Goal: Communication & Community: Answer question/provide support

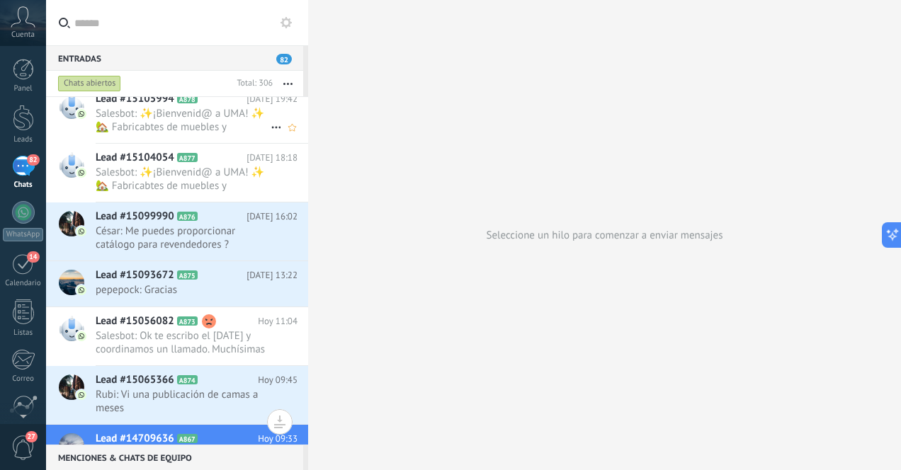
scroll to position [354, 0]
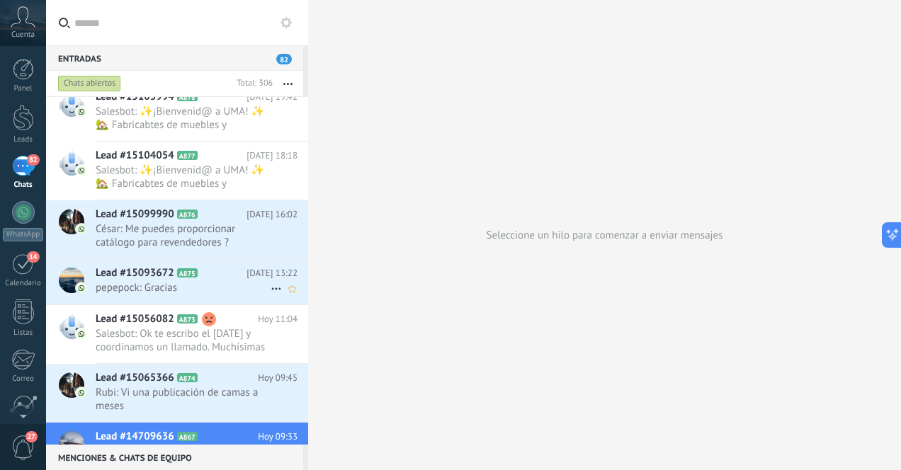
click at [220, 284] on span "pepepock: Gracias" at bounding box center [183, 287] width 175 height 13
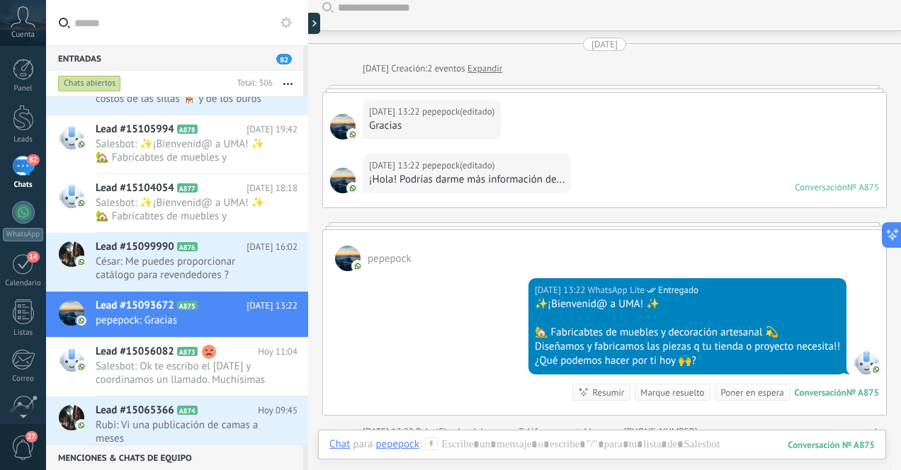
scroll to position [14, 0]
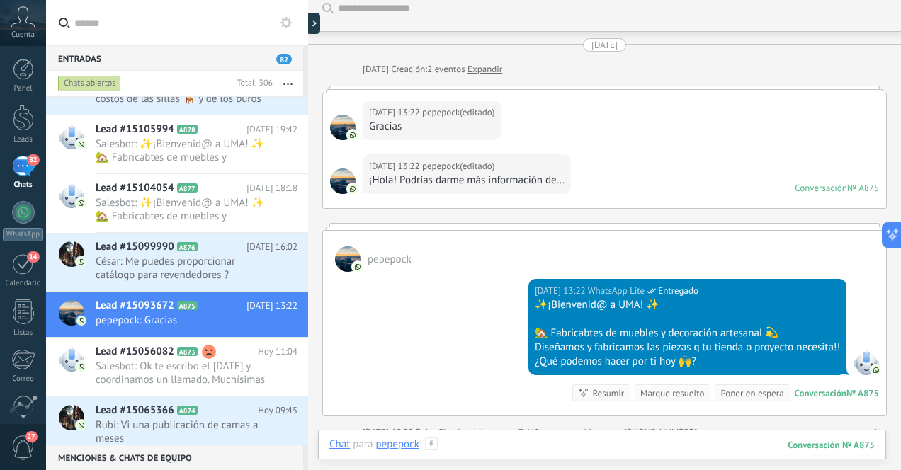
click at [563, 449] on div at bounding box center [601, 459] width 545 height 42
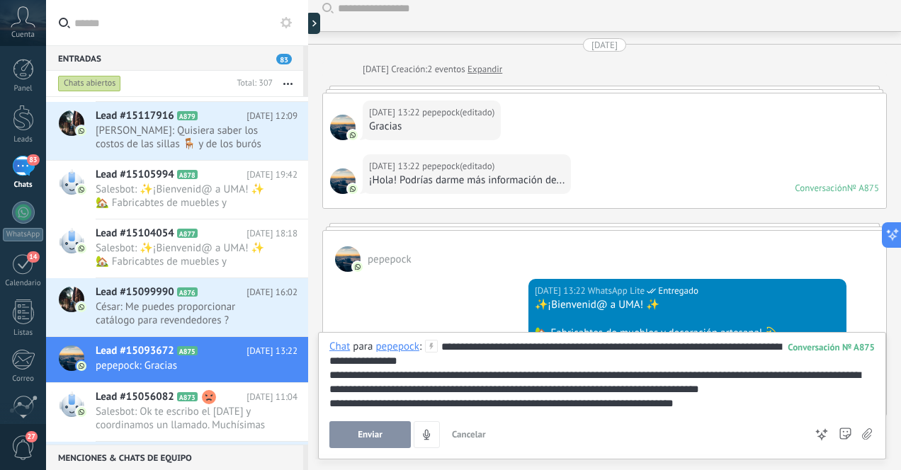
click at [562, 349] on div "**********" at bounding box center [601, 375] width 545 height 71
click at [373, 436] on span "Enviar" at bounding box center [370, 435] width 25 height 10
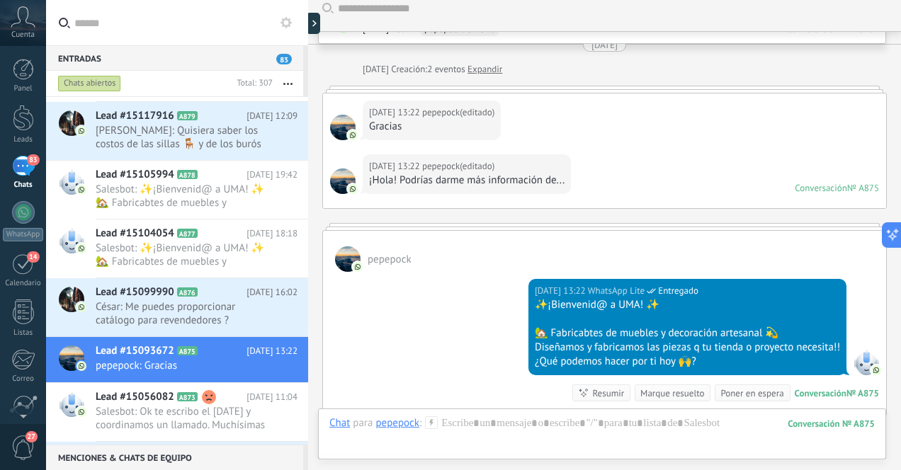
scroll to position [221, 0]
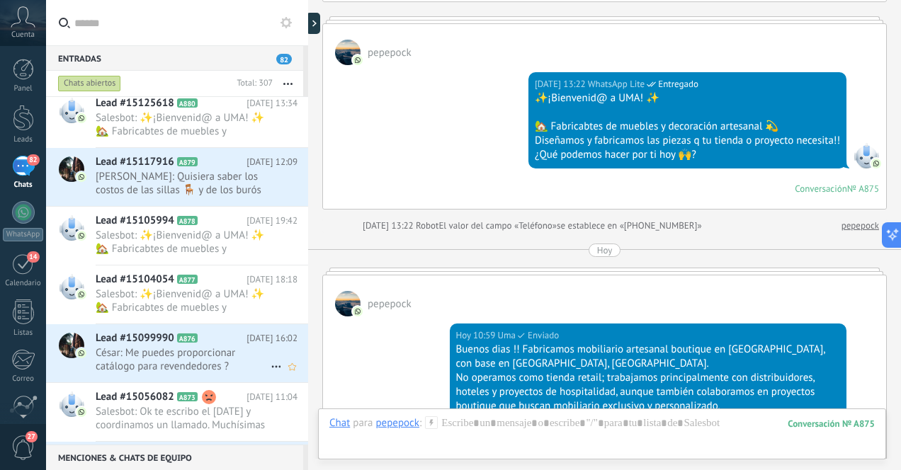
click at [203, 354] on span "César: Me puedes proporcionar catálogo para revendedores ?" at bounding box center [183, 359] width 175 height 27
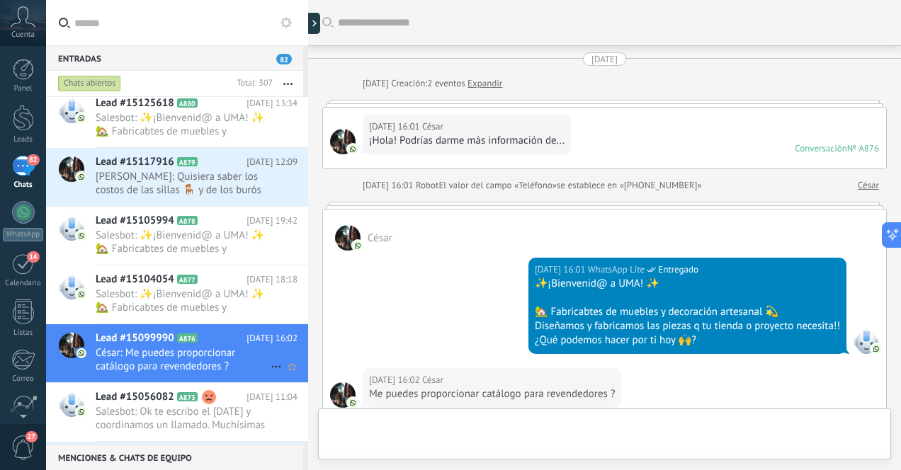
scroll to position [230, 0]
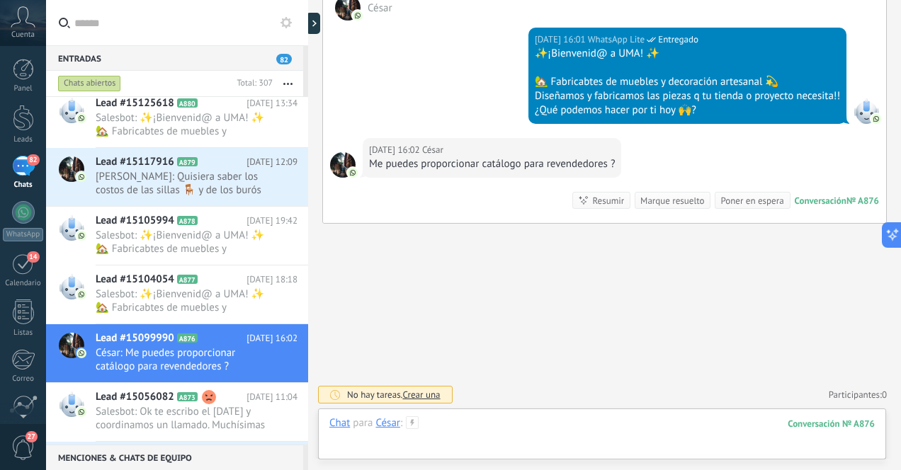
click at [562, 432] on div at bounding box center [601, 437] width 545 height 42
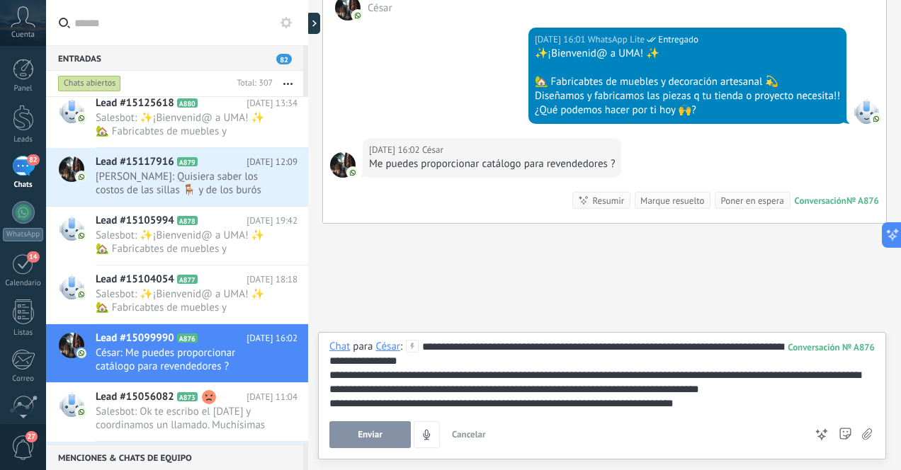
click at [380, 438] on span "Enviar" at bounding box center [370, 435] width 25 height 10
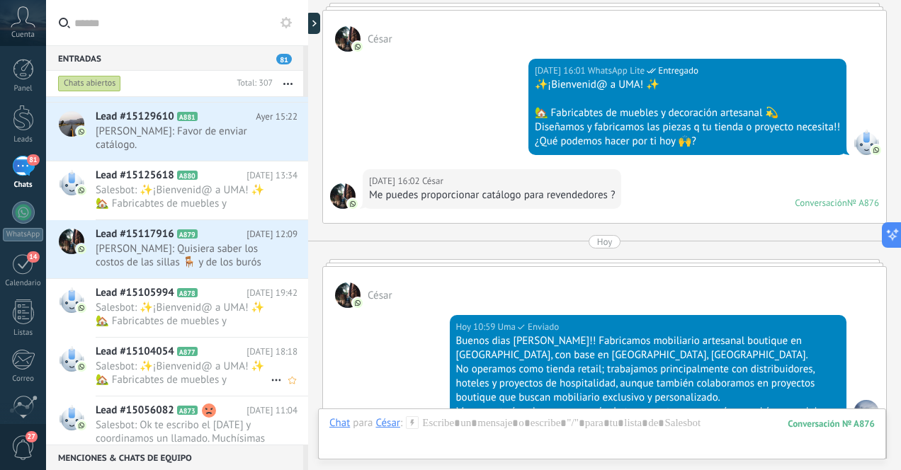
click at [206, 363] on span "Salesbot: ✨¡Bienvenid@ a UMA! ✨ 🏡 Fabricabtes de muebles y decoración artesanal…" at bounding box center [183, 373] width 175 height 27
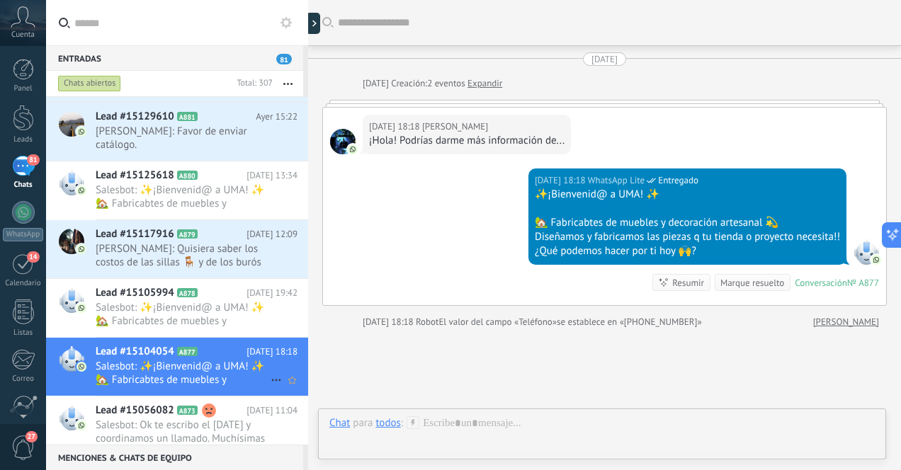
scroll to position [106, 0]
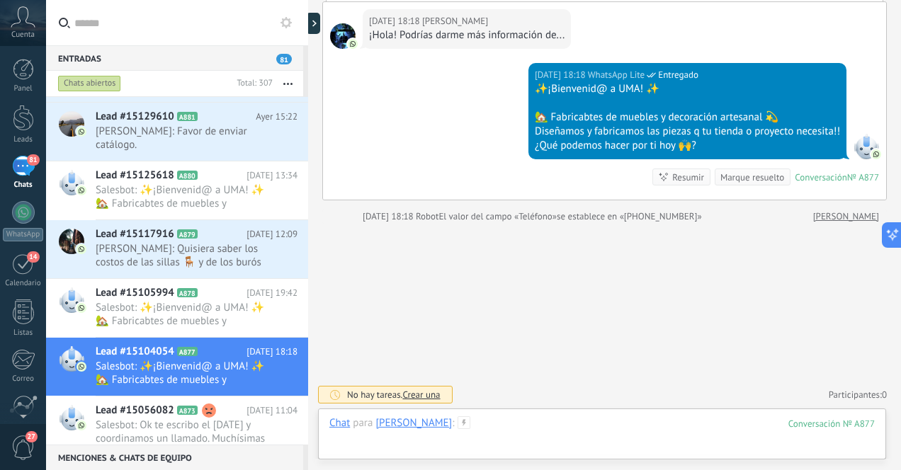
click at [574, 431] on div at bounding box center [601, 437] width 545 height 42
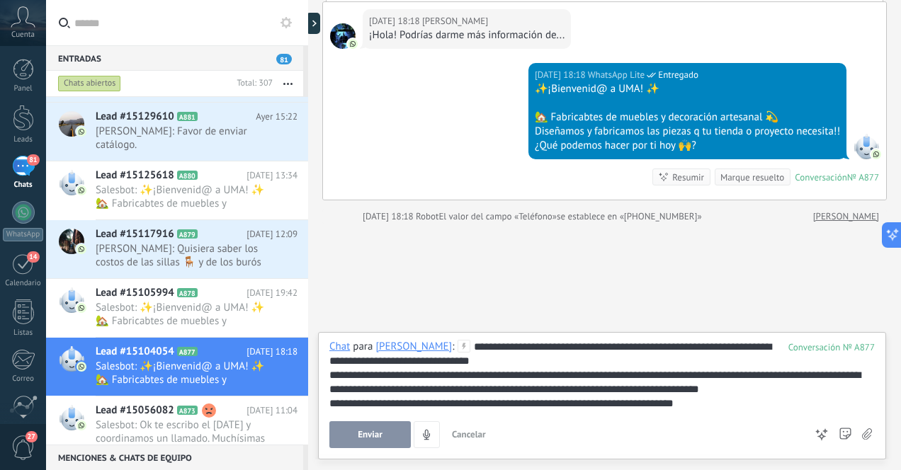
click at [389, 433] on button "Enviar" at bounding box center [369, 434] width 81 height 27
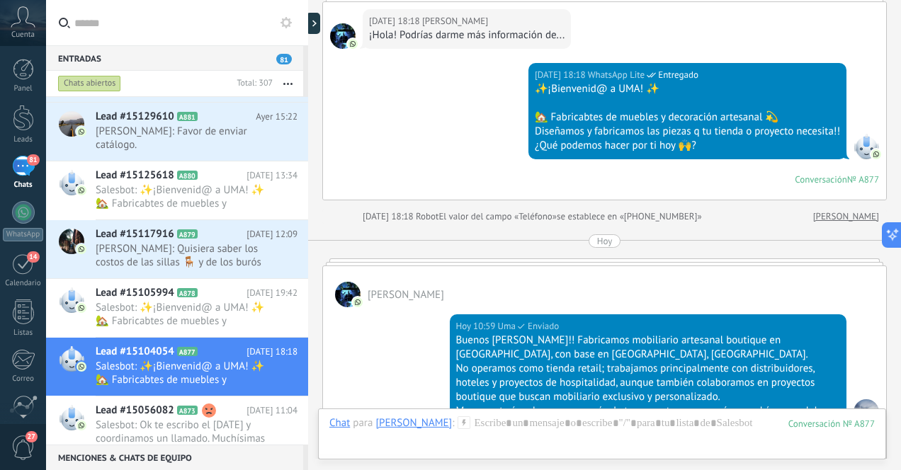
scroll to position [96, 0]
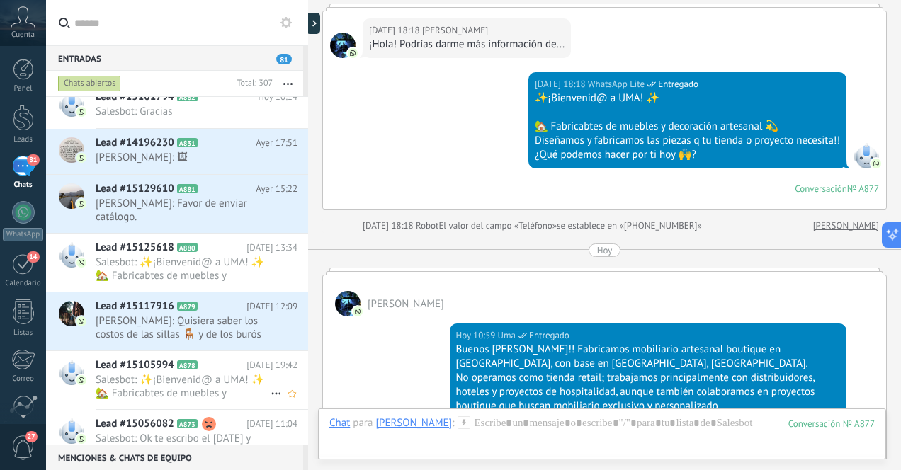
click at [236, 380] on span "Salesbot: ✨¡Bienvenid@ a UMA! ✨ 🏡 Fabricabtes de muebles y decoración artesanal…" at bounding box center [183, 386] width 175 height 27
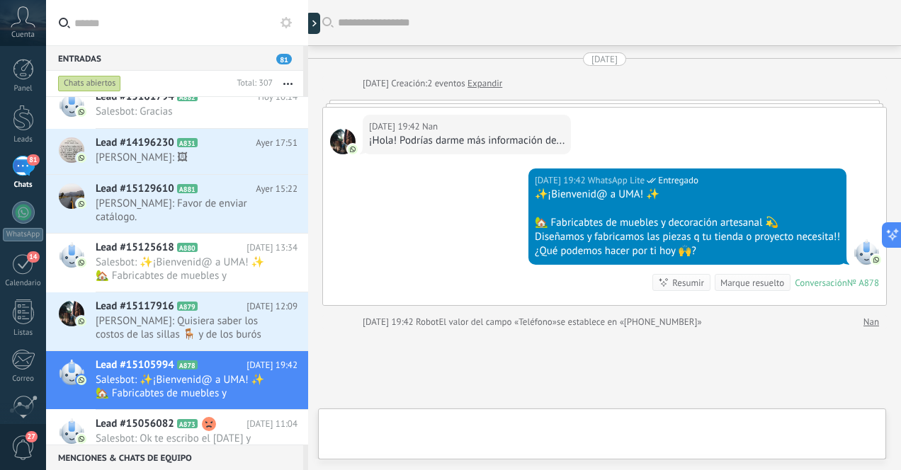
scroll to position [1, 0]
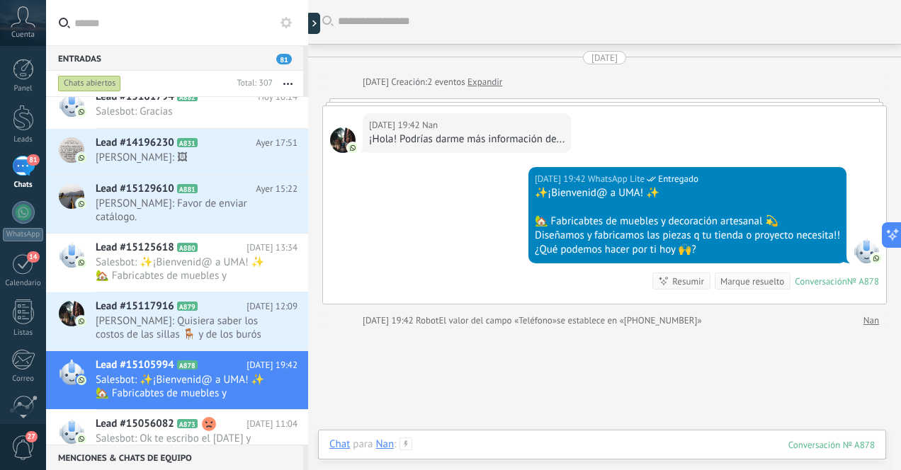
click at [579, 443] on div at bounding box center [601, 459] width 545 height 42
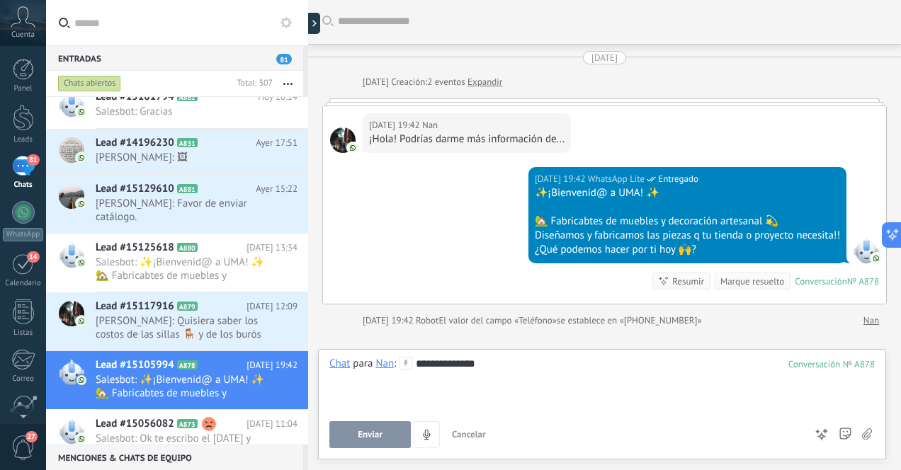
click at [492, 367] on div "**********" at bounding box center [601, 384] width 545 height 54
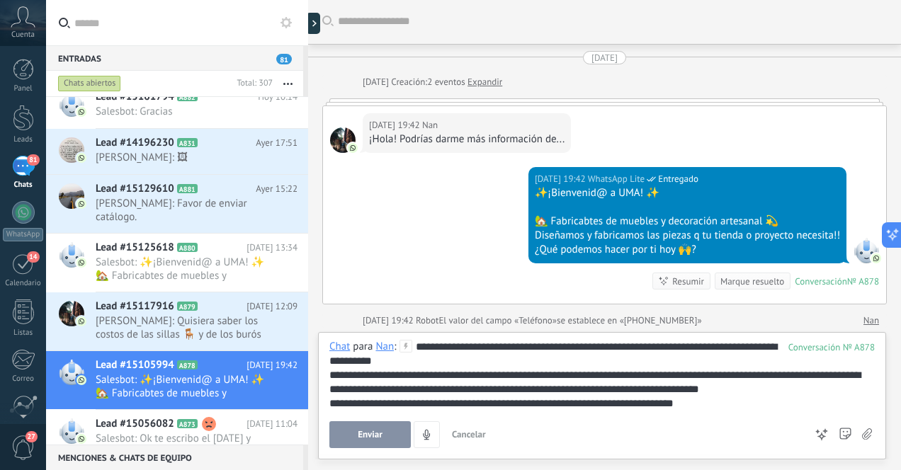
click at [381, 436] on span "Enviar" at bounding box center [370, 435] width 25 height 10
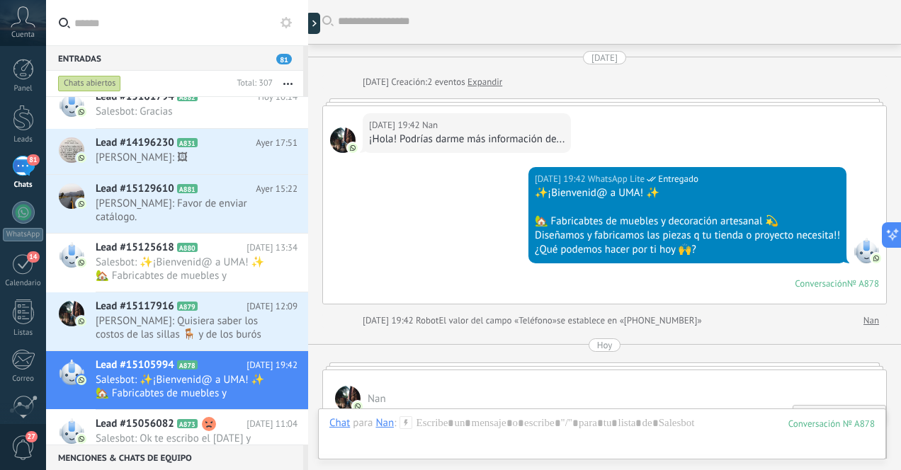
scroll to position [96, 0]
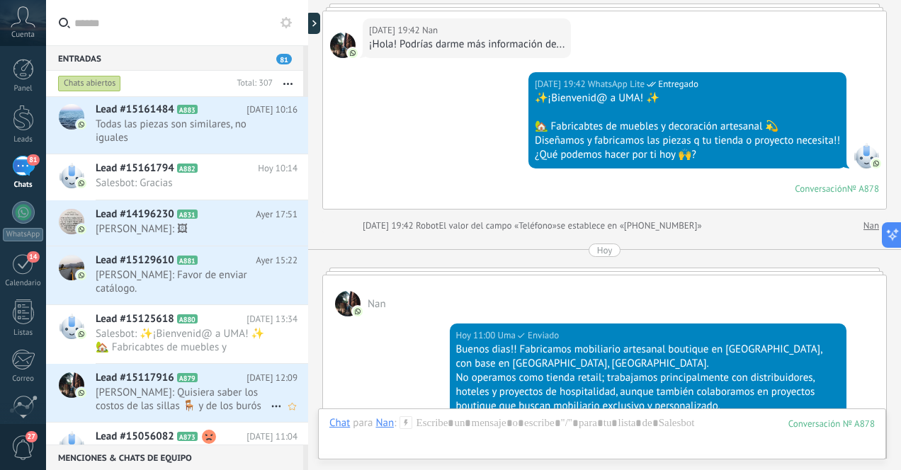
click at [234, 395] on span "[PERSON_NAME]: Quisiera saber los costos de las sillas 🪑 y de los burós" at bounding box center [183, 399] width 175 height 27
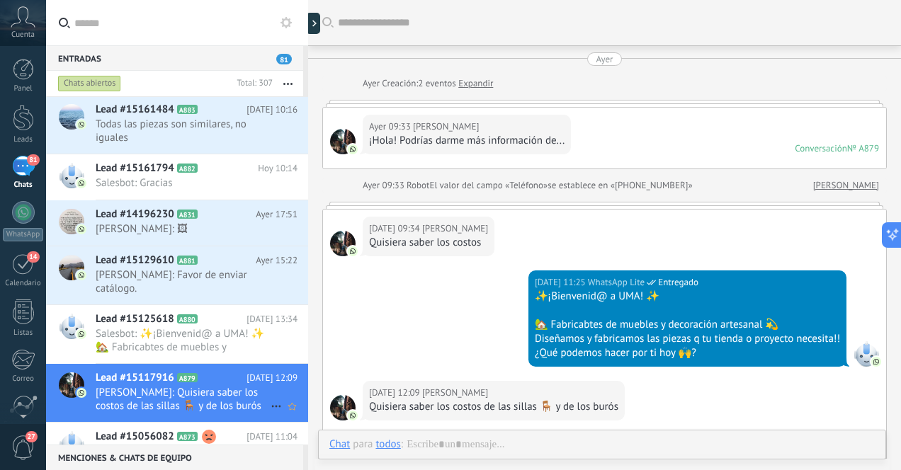
scroll to position [188, 0]
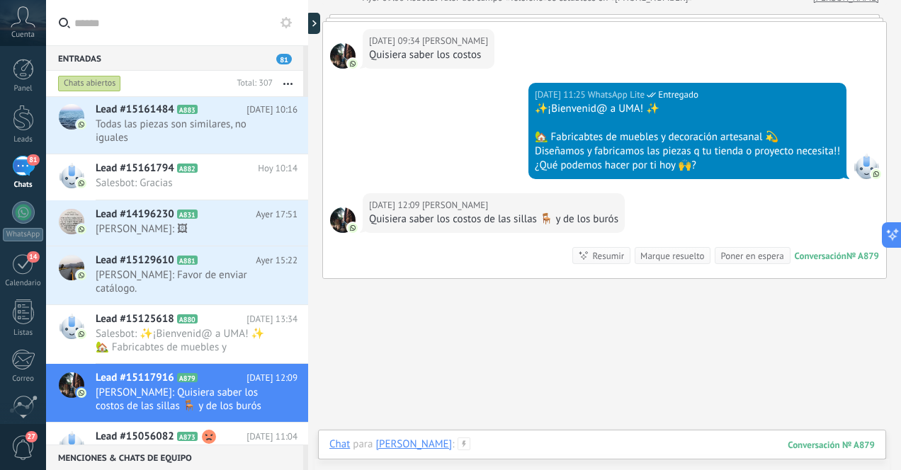
click at [499, 445] on div at bounding box center [601, 459] width 545 height 42
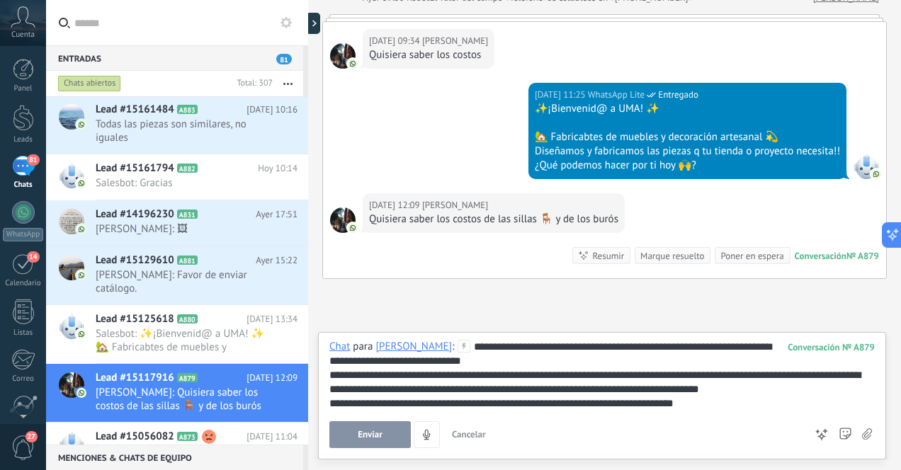
click at [382, 432] on button "Enviar" at bounding box center [369, 434] width 81 height 27
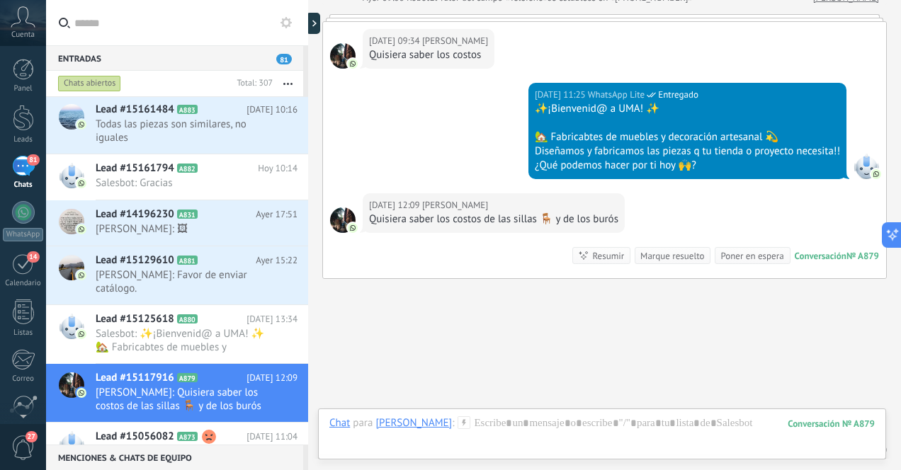
scroll to position [212, 0]
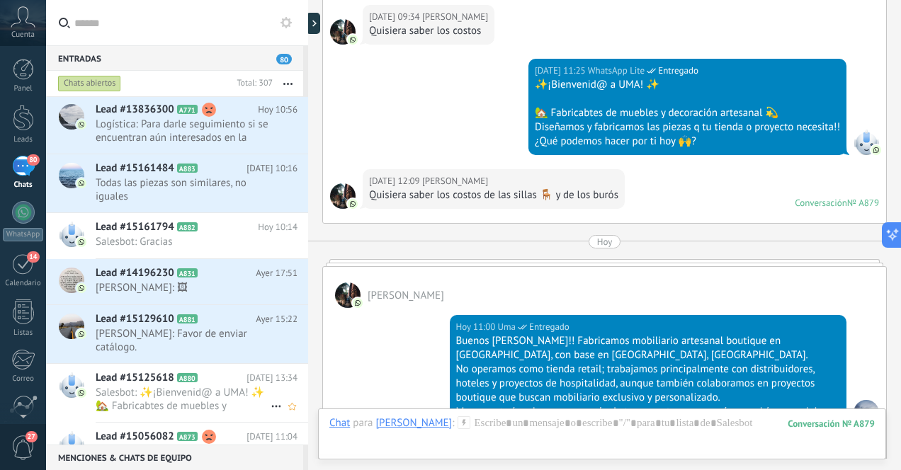
click at [223, 397] on span "Salesbot: ✨¡Bienvenid@ a UMA! ✨ 🏡 Fabricabtes de muebles y decoración artesanal…" at bounding box center [183, 399] width 175 height 27
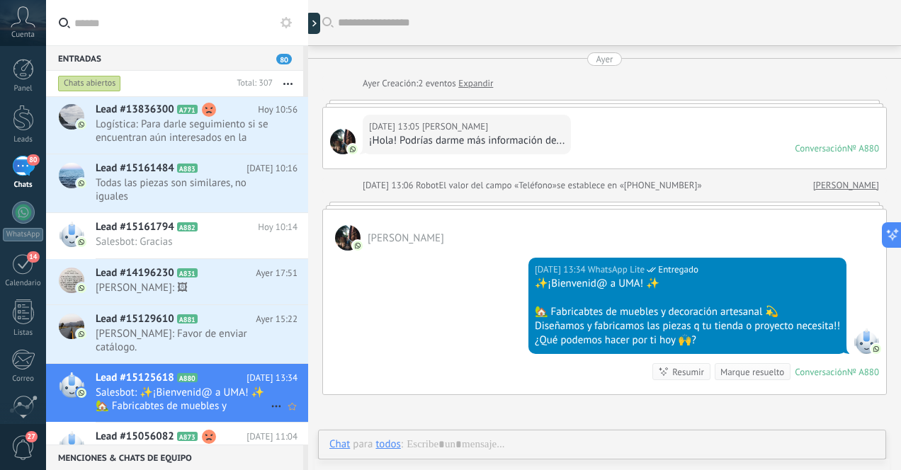
scroll to position [63, 0]
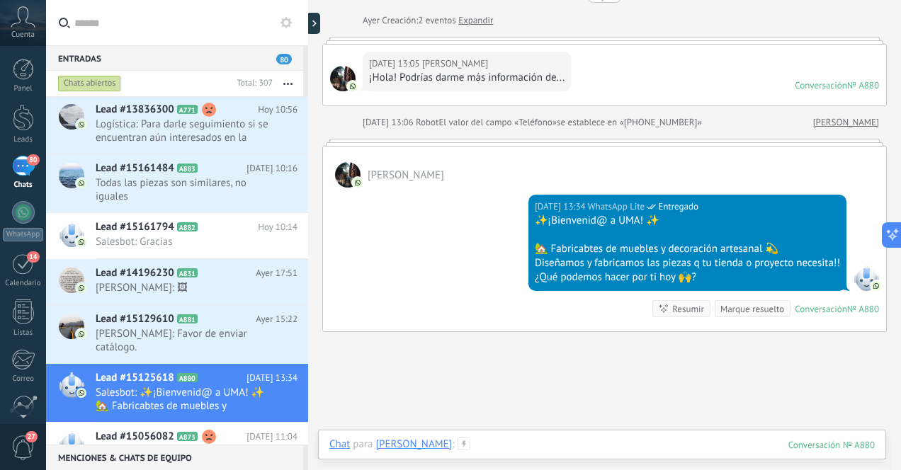
click at [492, 445] on div at bounding box center [601, 459] width 545 height 42
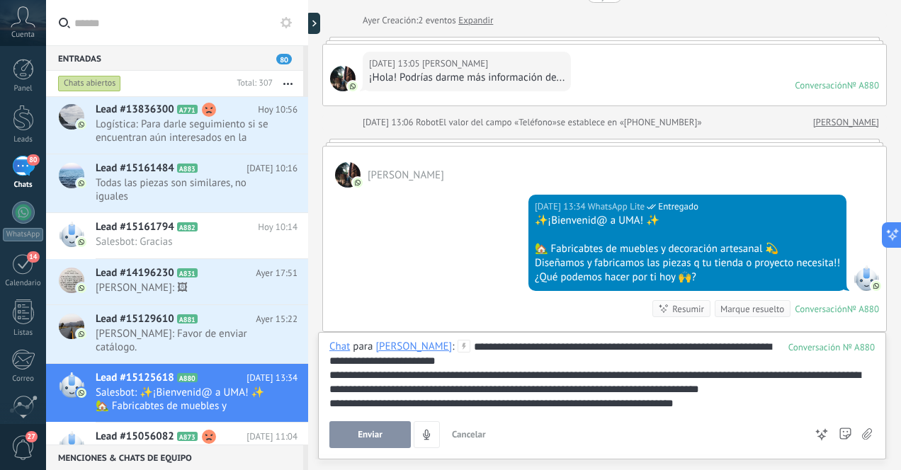
click at [378, 434] on span "Enviar" at bounding box center [370, 435] width 25 height 10
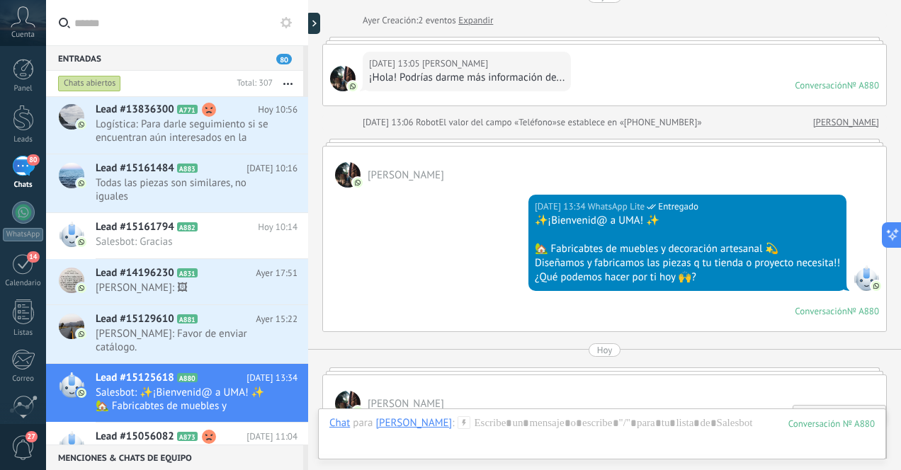
scroll to position [171, 0]
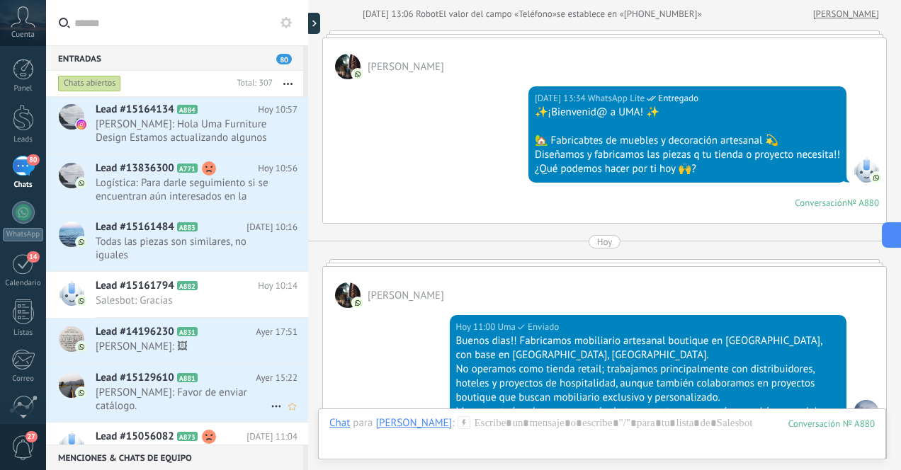
click at [238, 395] on span "[PERSON_NAME]: Favor de enviar catálogo." at bounding box center [183, 399] width 175 height 27
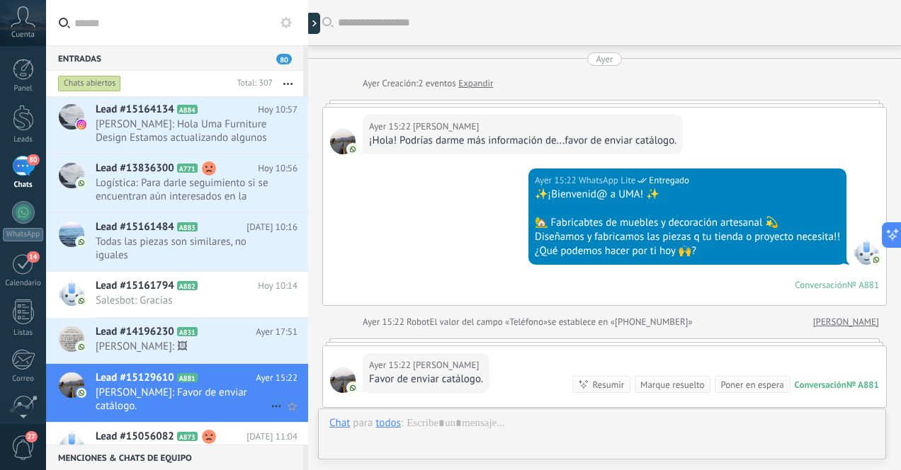
scroll to position [184, 0]
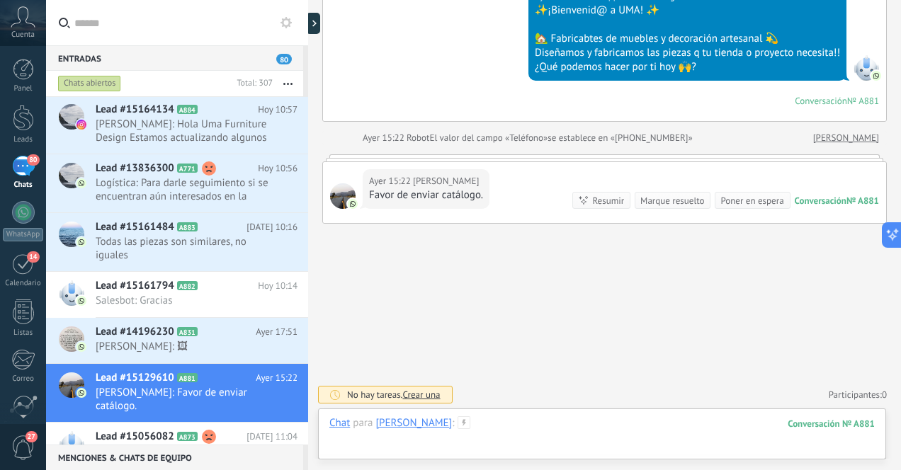
click at [522, 426] on div at bounding box center [601, 437] width 545 height 42
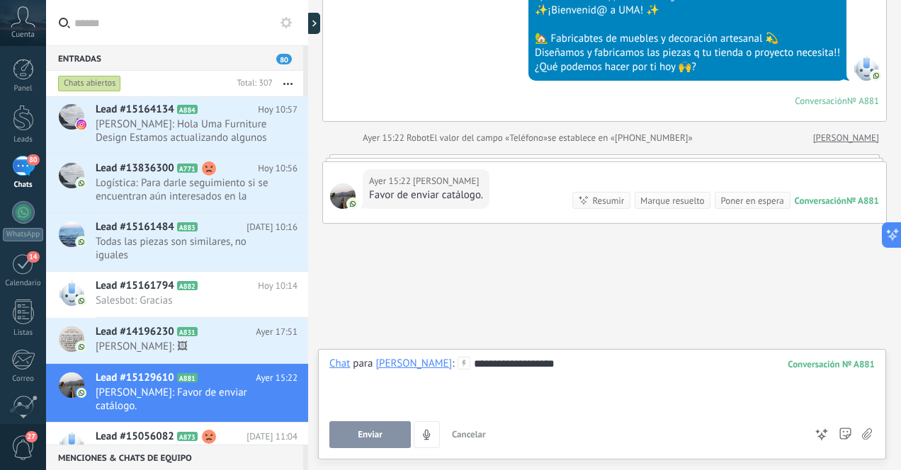
click at [579, 365] on div "**********" at bounding box center [601, 384] width 545 height 54
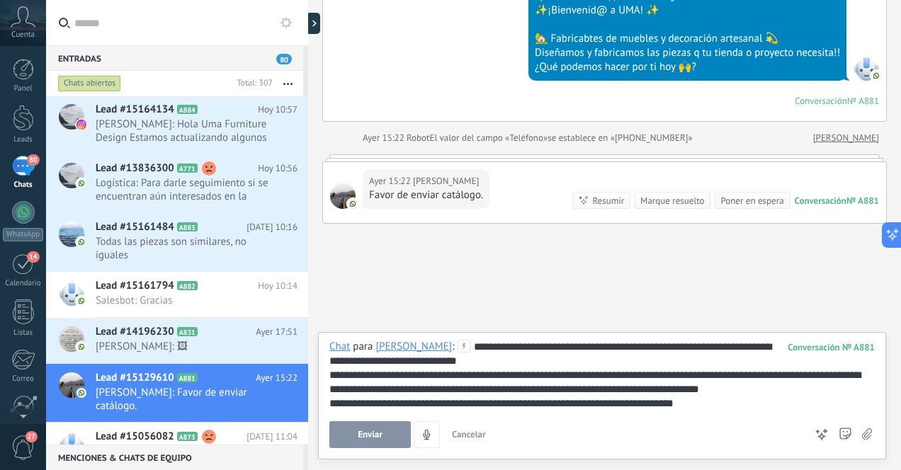
click at [358, 435] on span "Enviar" at bounding box center [370, 435] width 25 height 10
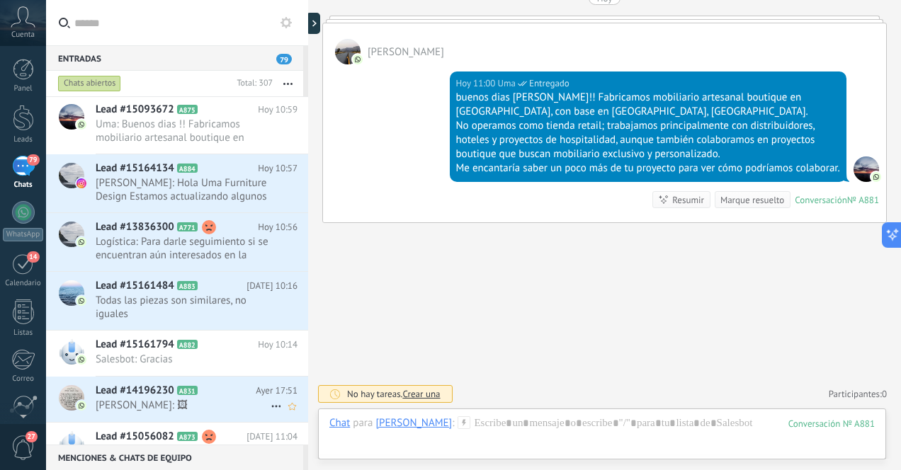
click at [212, 399] on span "[PERSON_NAME]: 🖼" at bounding box center [183, 405] width 175 height 13
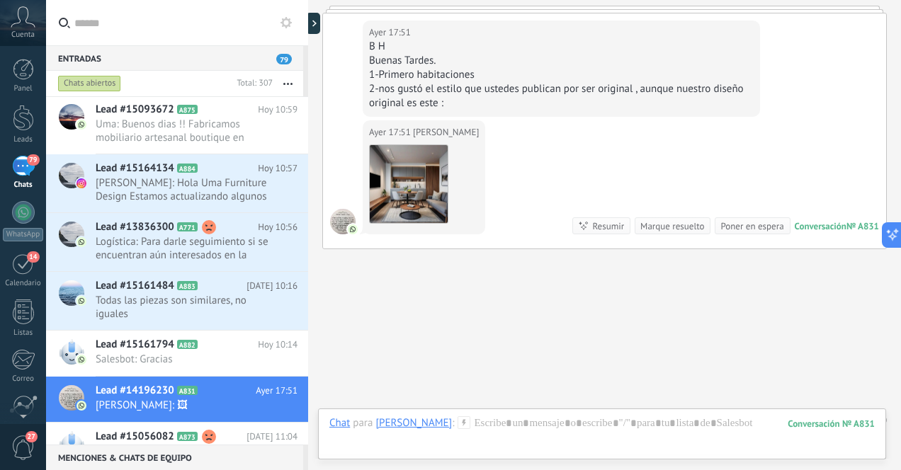
scroll to position [1768, 0]
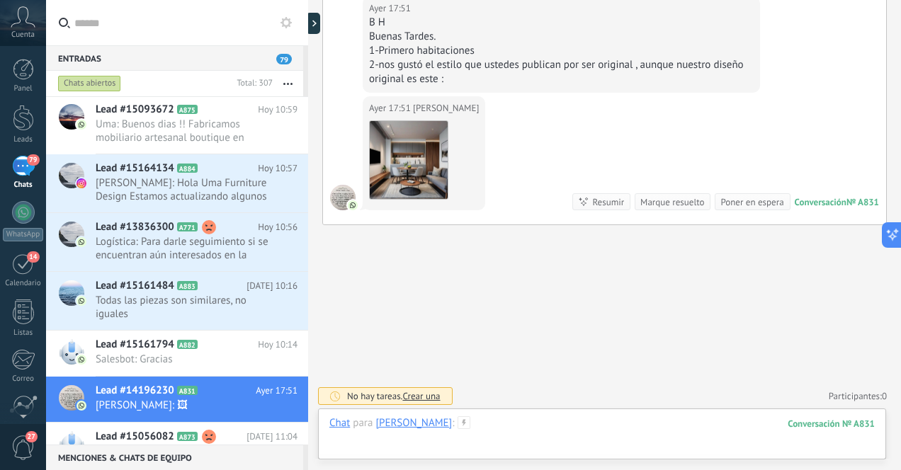
click at [501, 426] on div at bounding box center [601, 437] width 545 height 42
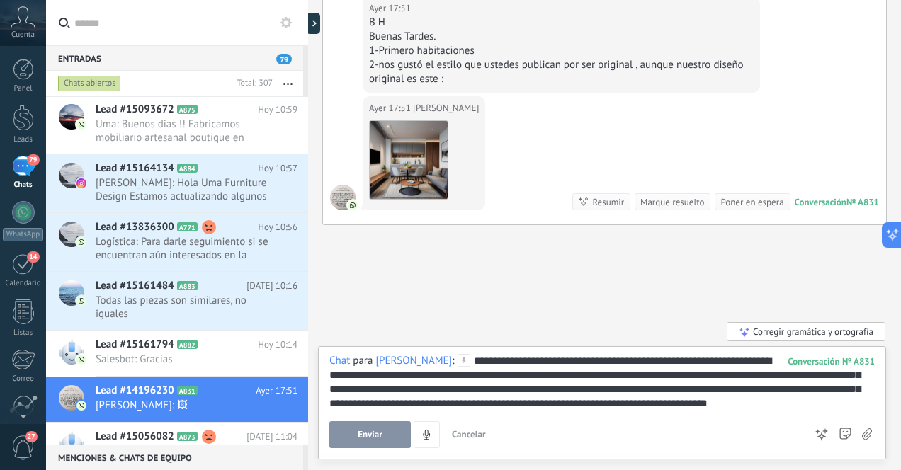
click at [368, 433] on span "Enviar" at bounding box center [370, 435] width 25 height 10
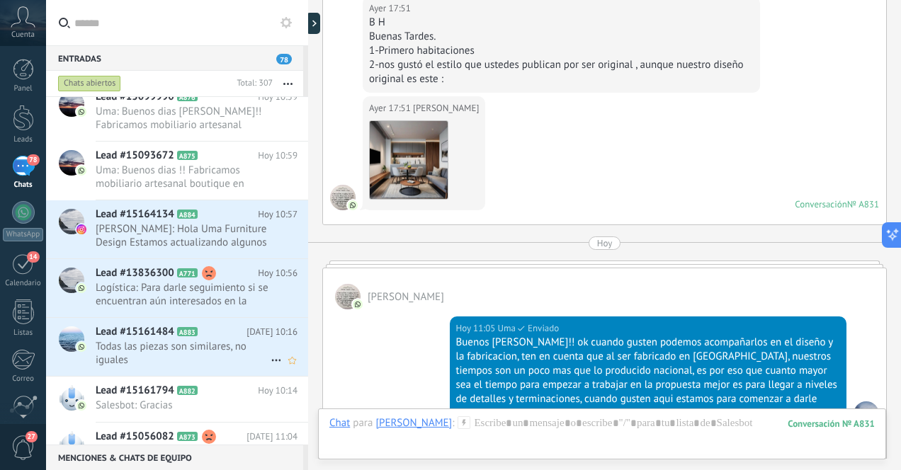
click at [230, 352] on span "Todas las piezas son similares, no iguales" at bounding box center [183, 353] width 175 height 27
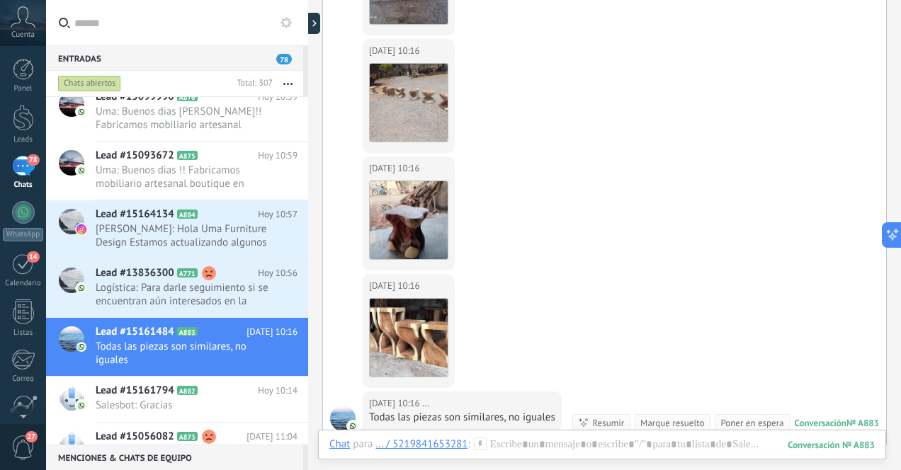
scroll to position [999, 0]
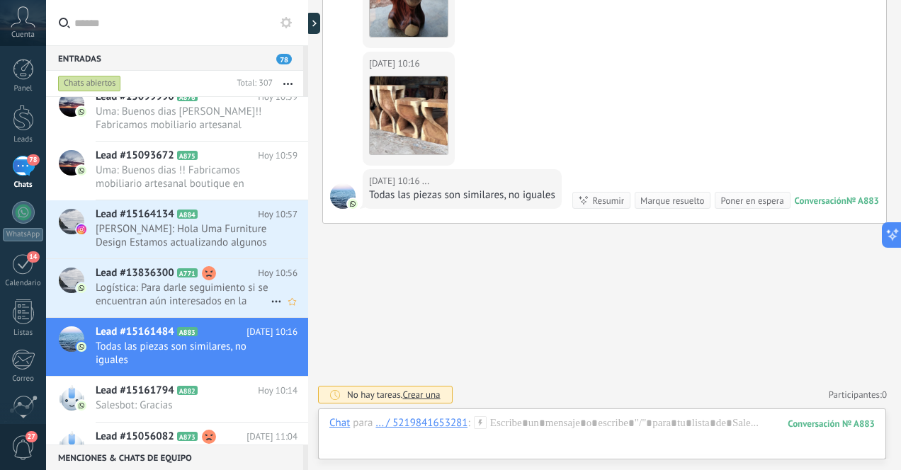
click at [231, 297] on span "Logística: Para darle seguimiento si se encuentran aún interesados en la cotiza…" at bounding box center [183, 294] width 175 height 27
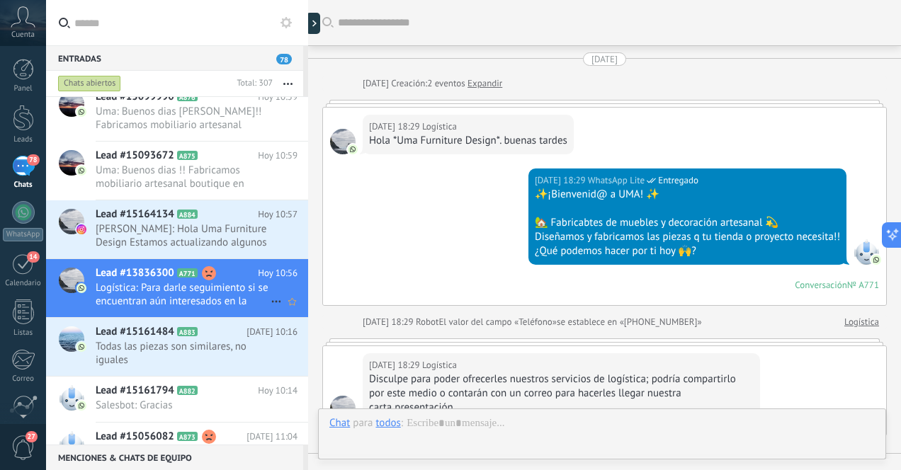
scroll to position [1453, 0]
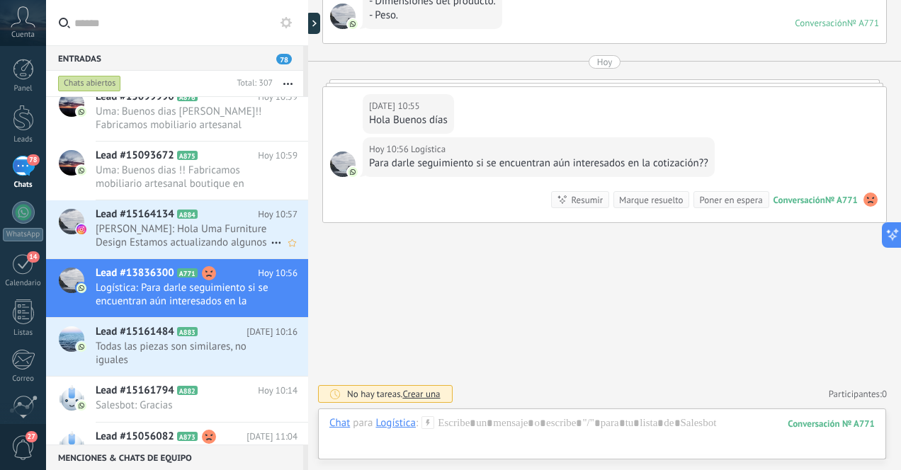
click at [217, 243] on span "[PERSON_NAME]: Hola Uma Furniture Design Estamos actualizando algunos cambios r…" at bounding box center [183, 235] width 175 height 27
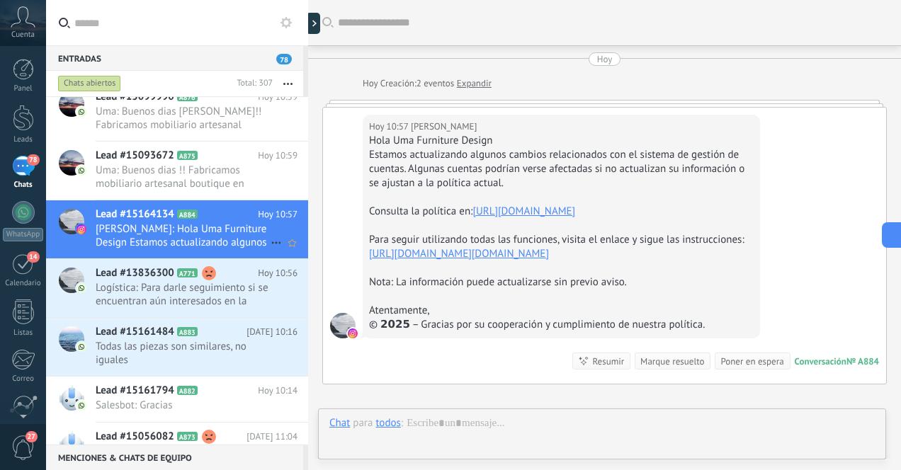
scroll to position [21, 0]
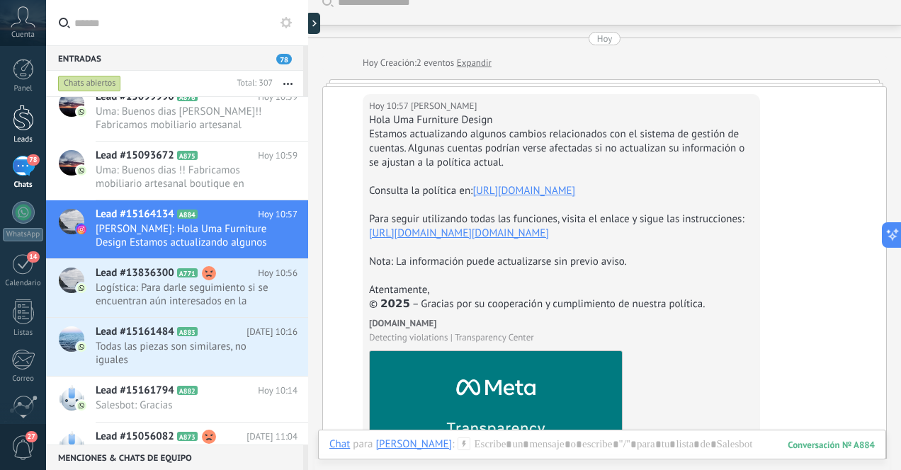
click at [22, 116] on div at bounding box center [23, 118] width 21 height 26
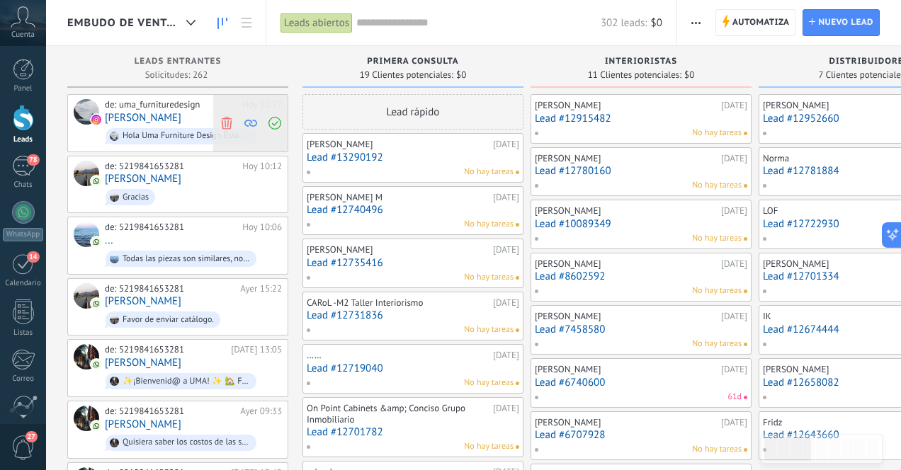
click at [227, 123] on icon at bounding box center [226, 122] width 13 height 13
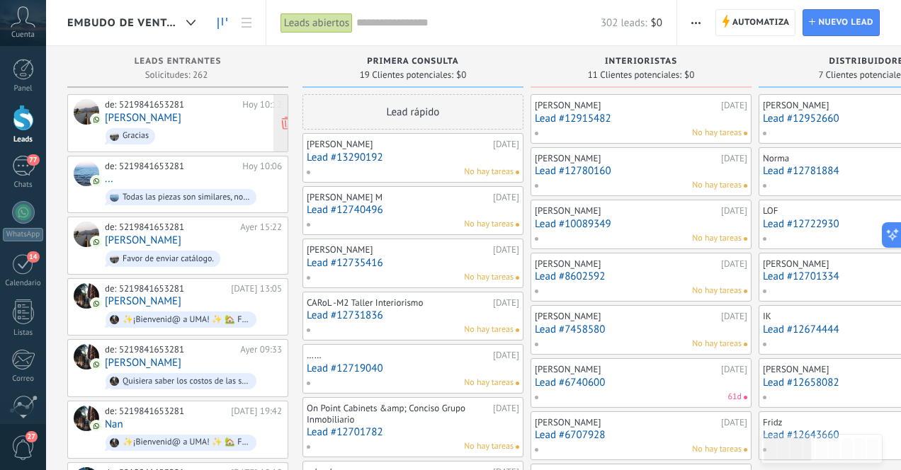
click at [193, 123] on div "de: 5219841653281 [DATE] 10:12 J [PERSON_NAME]" at bounding box center [193, 123] width 177 height 48
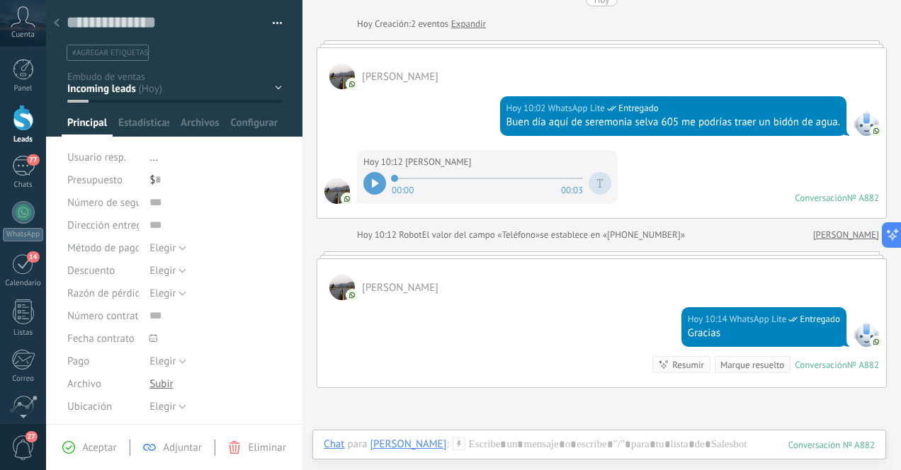
scroll to position [224, 0]
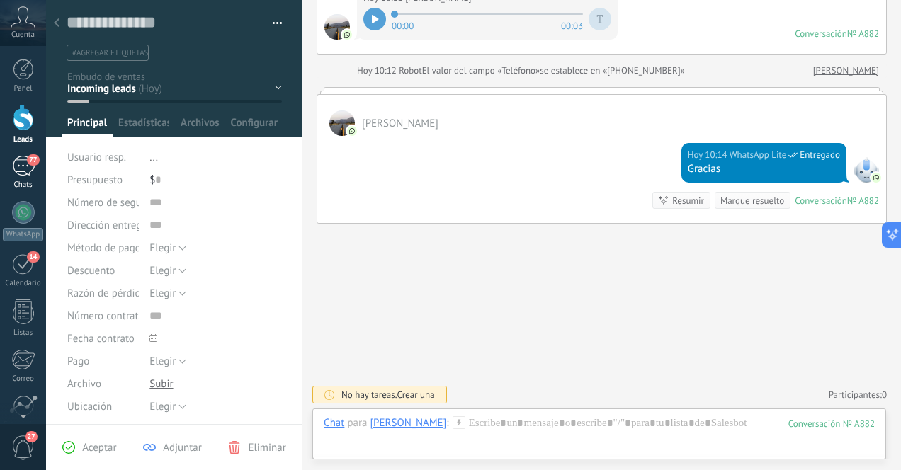
click at [21, 163] on div "77" at bounding box center [23, 166] width 23 height 21
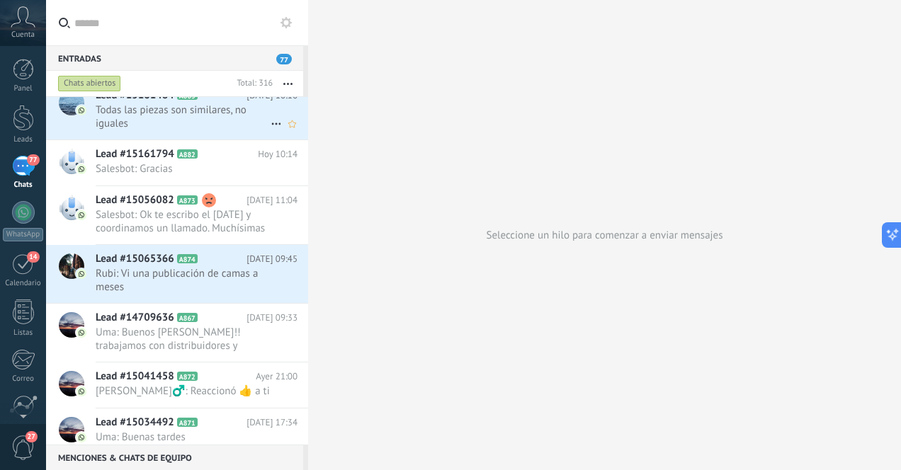
scroll to position [545, 0]
click at [185, 279] on span "Rubi: Vi una publicación de camas a meses" at bounding box center [183, 279] width 175 height 27
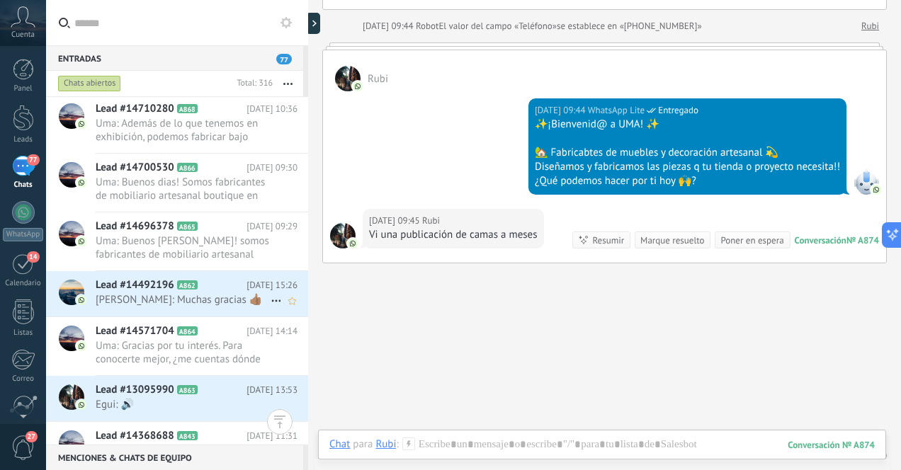
scroll to position [1096, 0]
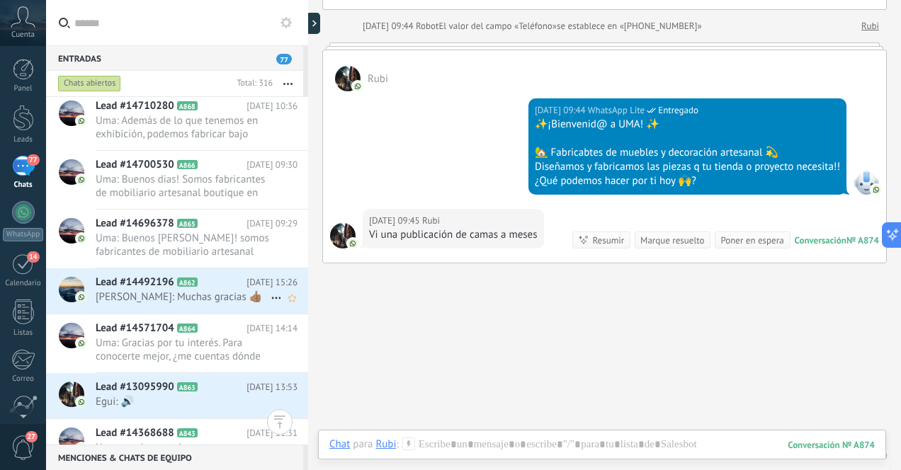
click at [159, 295] on span "[PERSON_NAME]: Muchas gracias 👍🏽" at bounding box center [183, 296] width 175 height 13
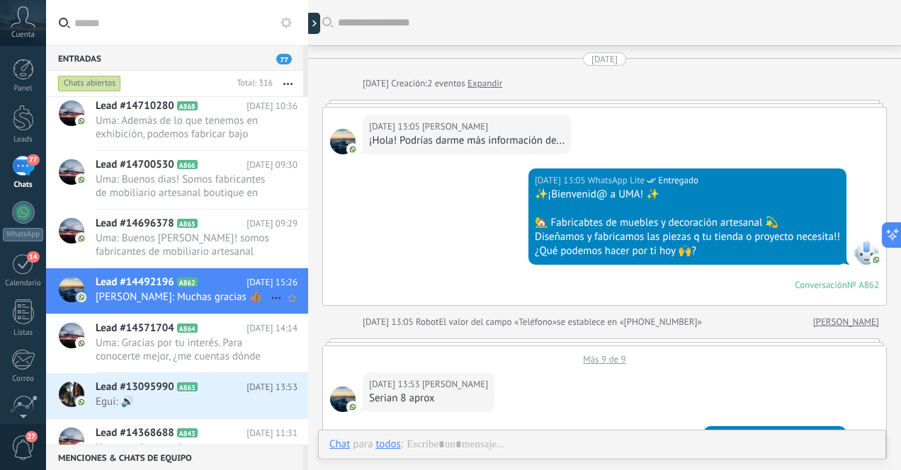
scroll to position [719, 0]
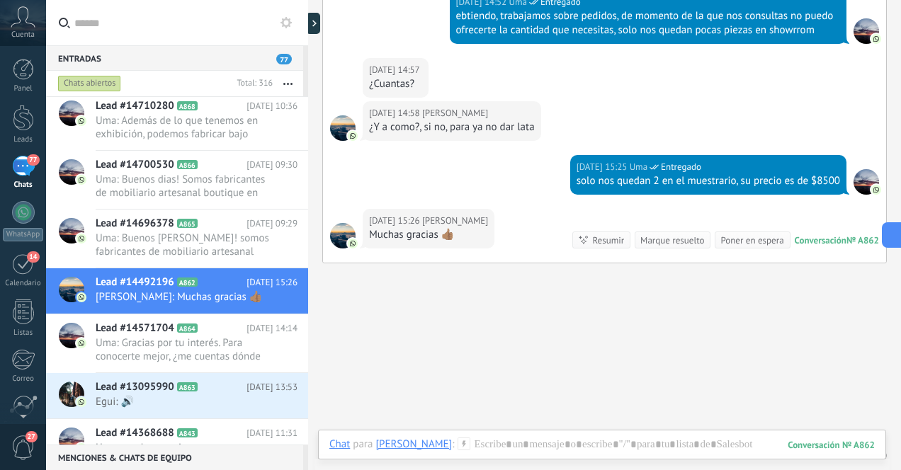
click at [27, 174] on div "77" at bounding box center [23, 166] width 23 height 21
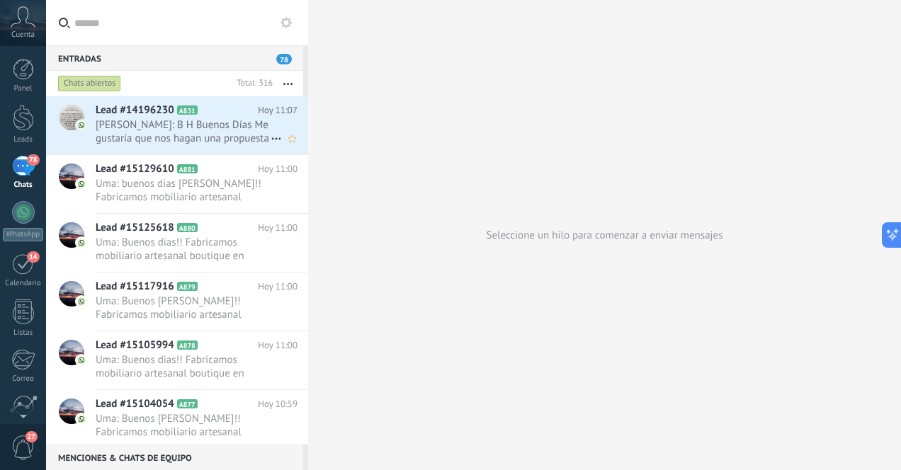
click at [225, 135] on span "[PERSON_NAME]: B H Buenos Días Me gustaría que nos hagan una propuesta tanto de…" at bounding box center [183, 131] width 175 height 27
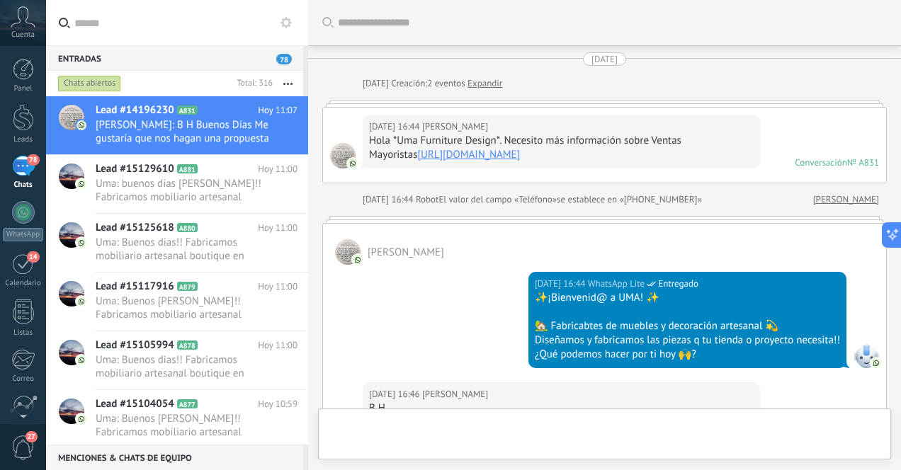
scroll to position [2136, 0]
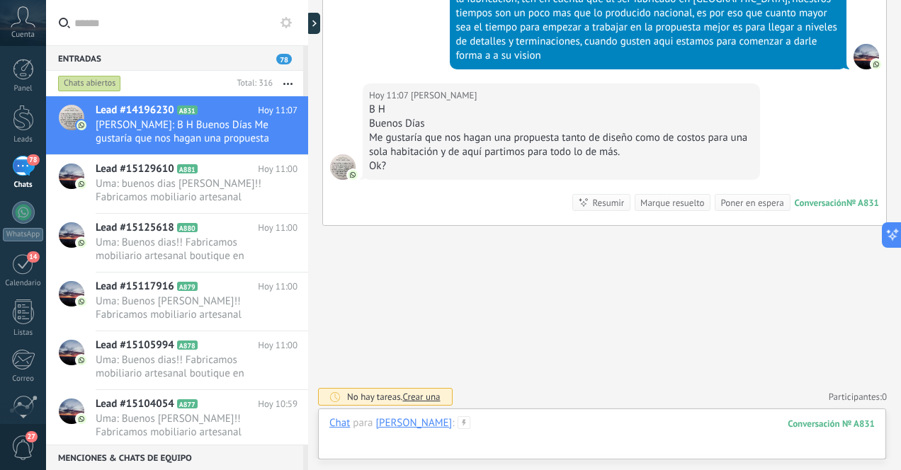
click at [588, 426] on div at bounding box center [601, 437] width 545 height 42
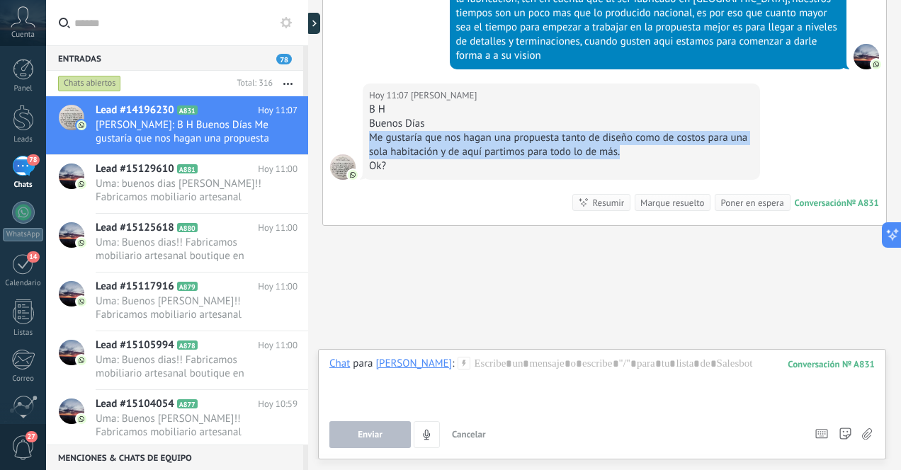
drag, startPoint x: 370, startPoint y: 136, endPoint x: 666, endPoint y: 146, distance: 295.5
click at [666, 146] on div "Me gustaría que nos hagan una propuesta tanto de diseño como de costos para una…" at bounding box center [561, 145] width 385 height 28
copy div "Me gustaría que nos hagan una propuesta tanto de diseño como de costos para una…"
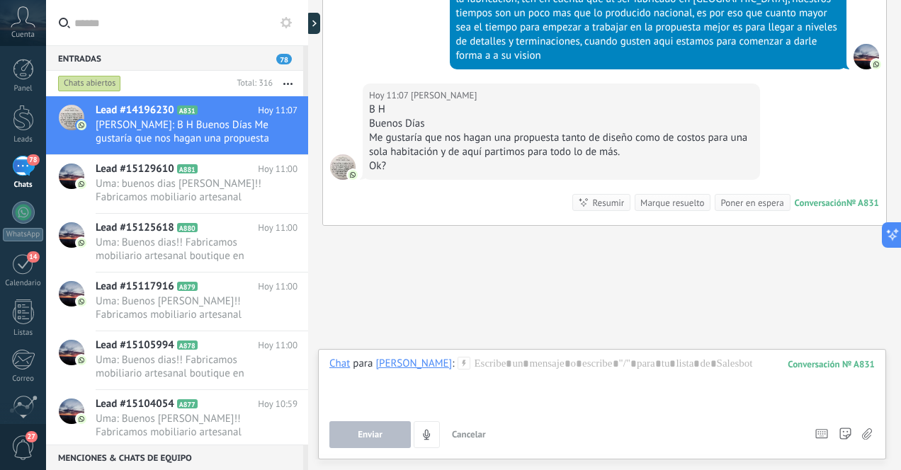
click at [516, 373] on div at bounding box center [601, 384] width 545 height 54
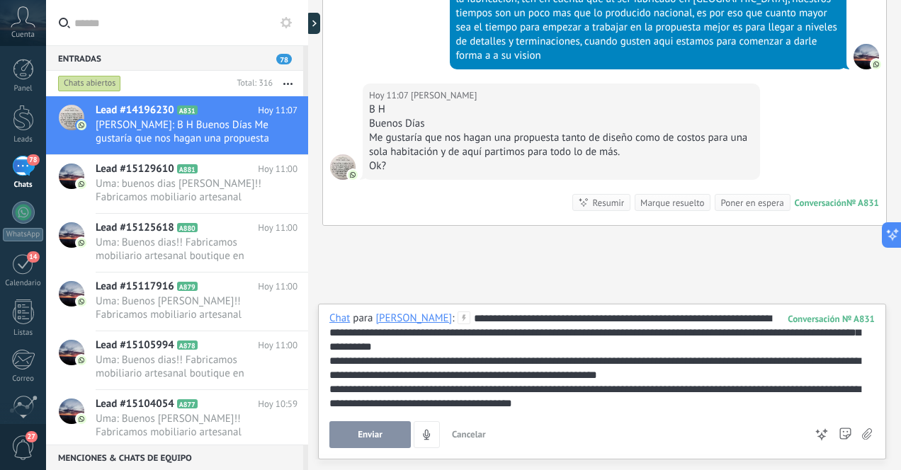
click at [549, 319] on div "**********" at bounding box center [601, 361] width 545 height 99
click at [779, 331] on div "**********" at bounding box center [601, 361] width 545 height 99
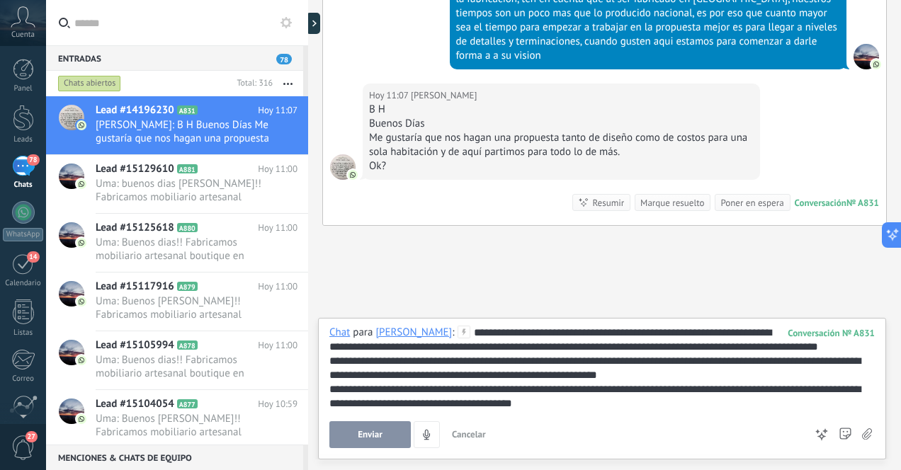
click at [873, 348] on div "**********" at bounding box center [601, 368] width 545 height 85
click at [661, 360] on div "**********" at bounding box center [601, 368] width 545 height 28
click at [564, 409] on div "**********" at bounding box center [601, 396] width 545 height 28
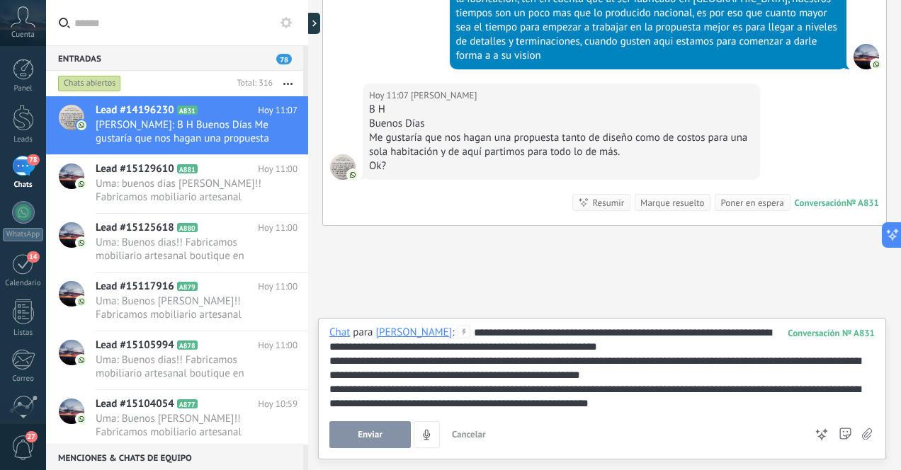
click at [373, 435] on span "Enviar" at bounding box center [370, 435] width 25 height 10
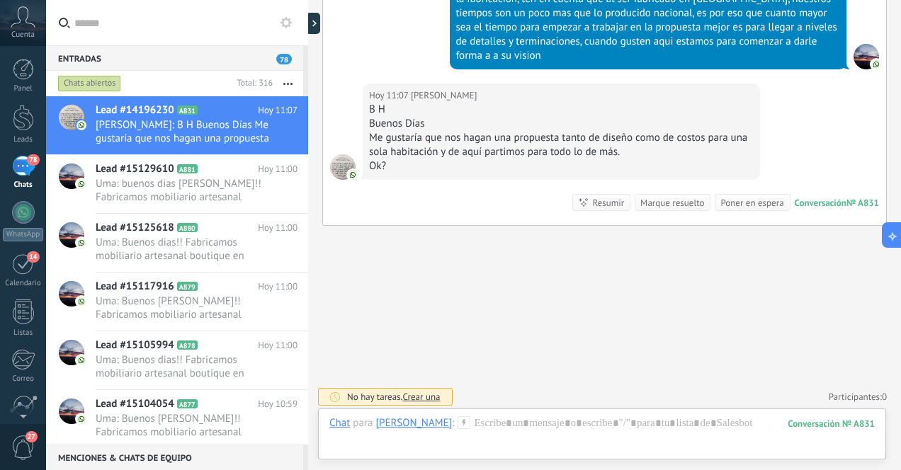
scroll to position [2284, 0]
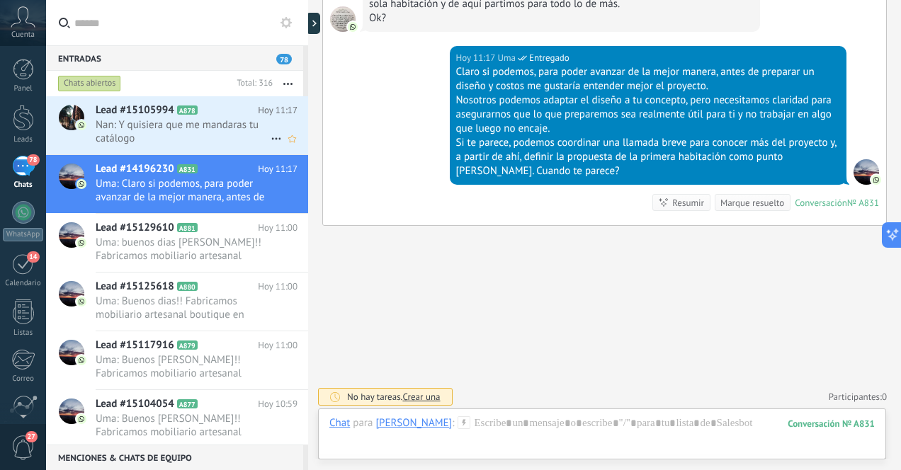
click at [181, 132] on span "Nan: Y quisiera que me mandaras tu catálogo" at bounding box center [183, 131] width 175 height 27
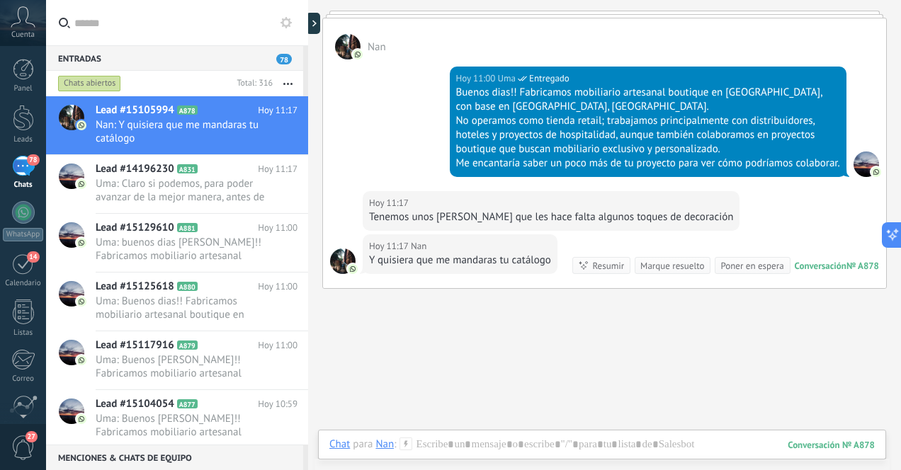
scroll to position [433, 0]
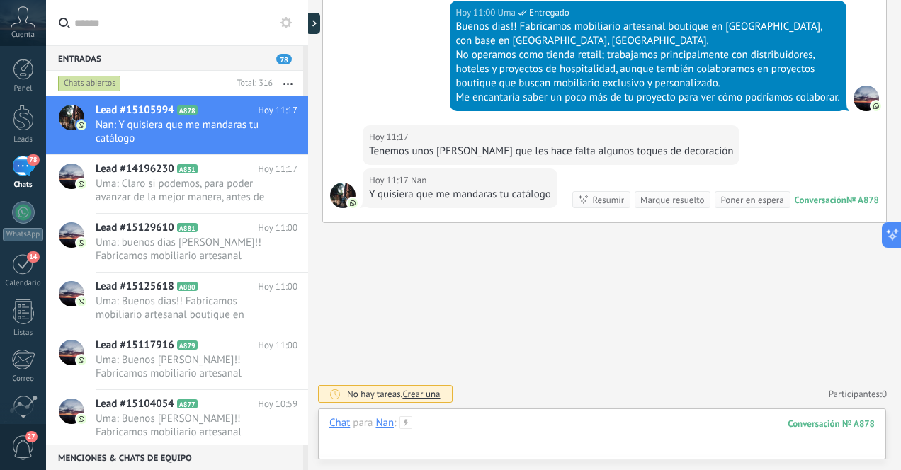
click at [499, 428] on div at bounding box center [601, 437] width 545 height 42
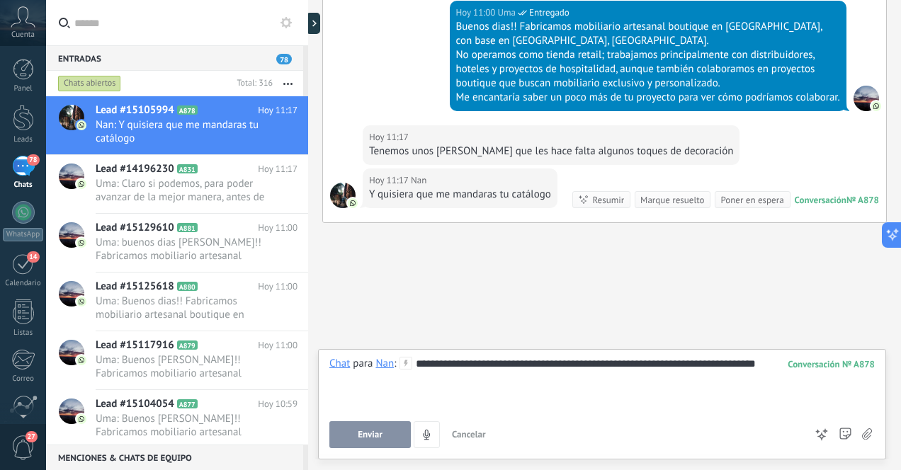
click at [375, 433] on span "Enviar" at bounding box center [370, 435] width 25 height 10
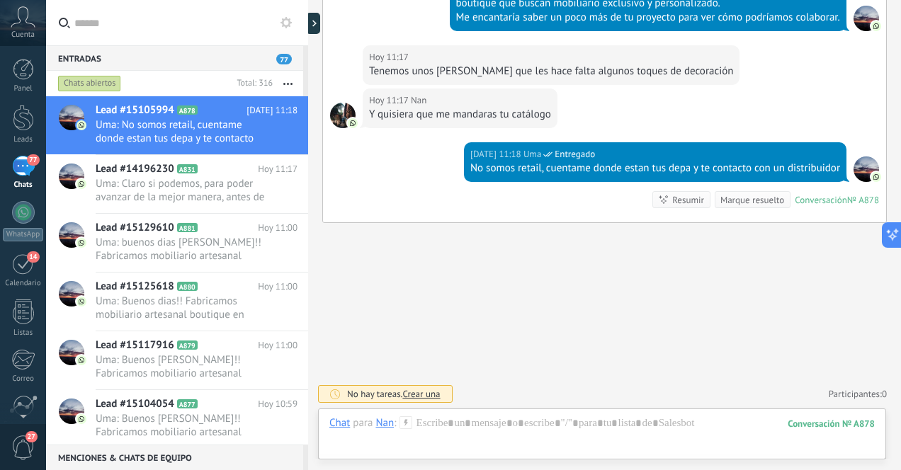
scroll to position [540, 0]
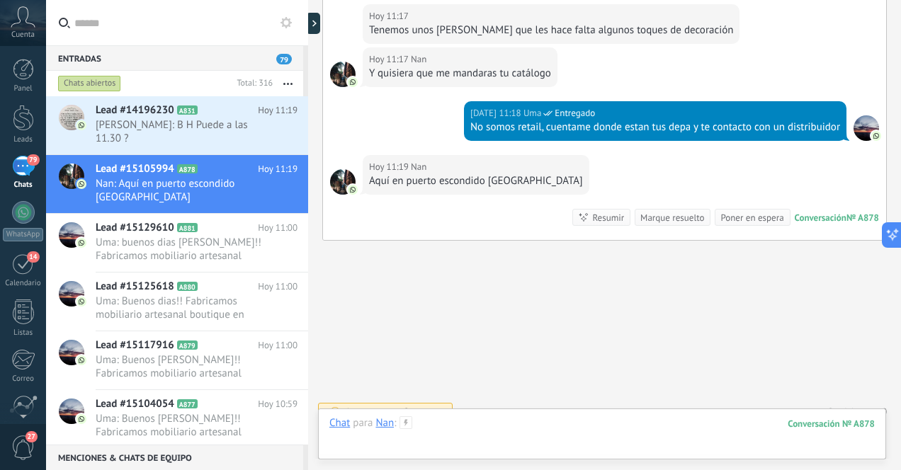
click at [525, 426] on div at bounding box center [601, 437] width 545 height 42
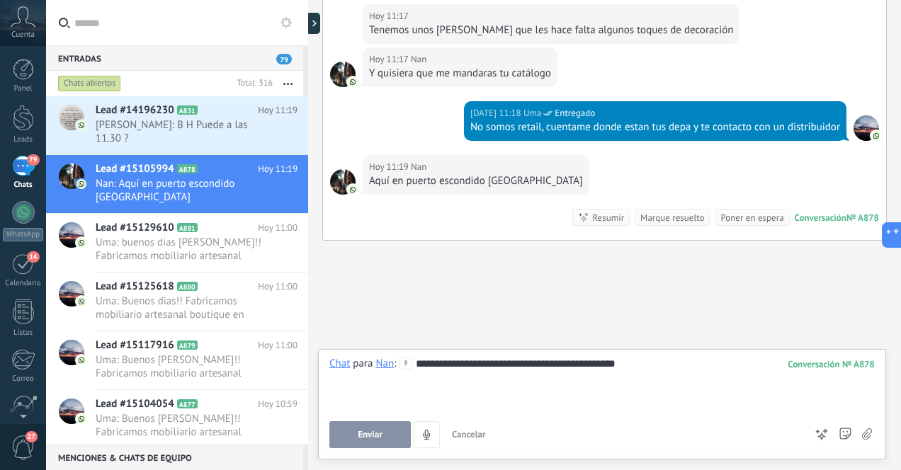
click at [365, 432] on span "Enviar" at bounding box center [370, 435] width 25 height 10
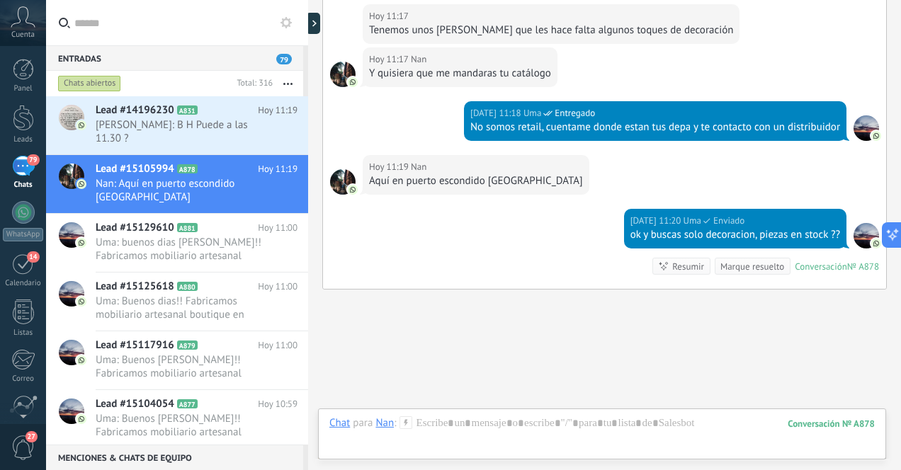
scroll to position [620, 0]
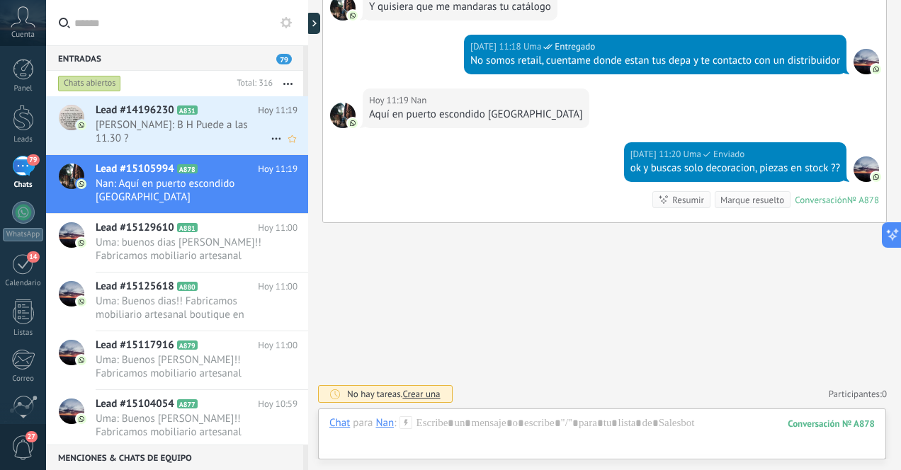
click at [224, 126] on span "[PERSON_NAME]: B H Puede a las 11.30 ?" at bounding box center [183, 131] width 175 height 27
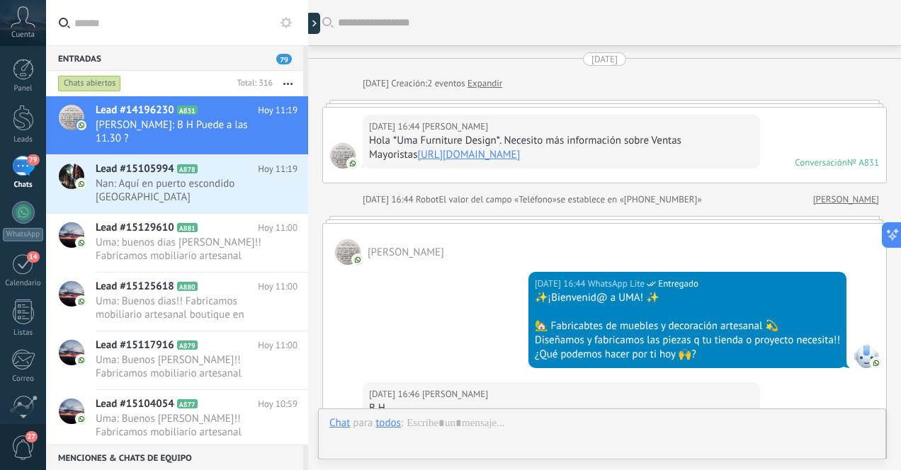
scroll to position [2326, 0]
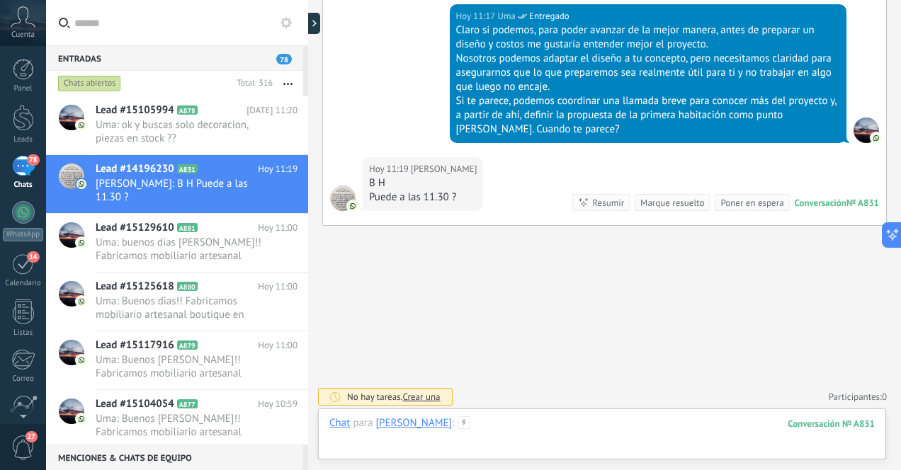
click at [632, 428] on div at bounding box center [601, 437] width 545 height 42
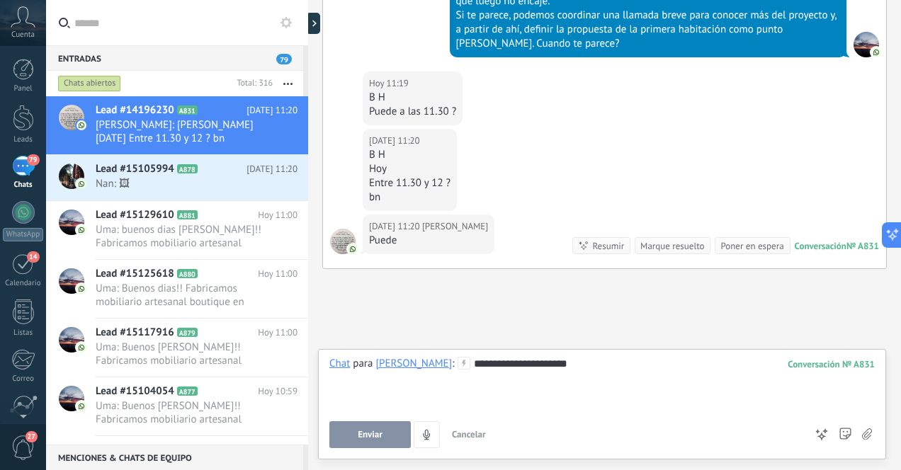
scroll to position [2455, 0]
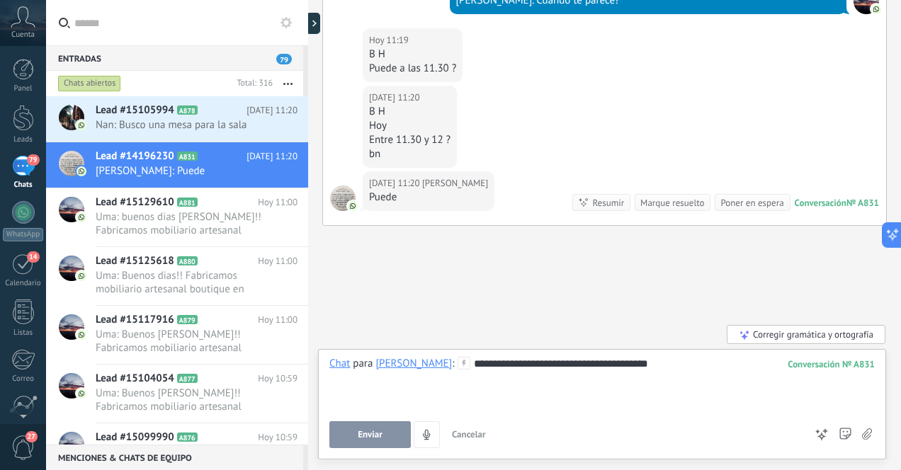
click at [358, 434] on span "Enviar" at bounding box center [370, 435] width 25 height 10
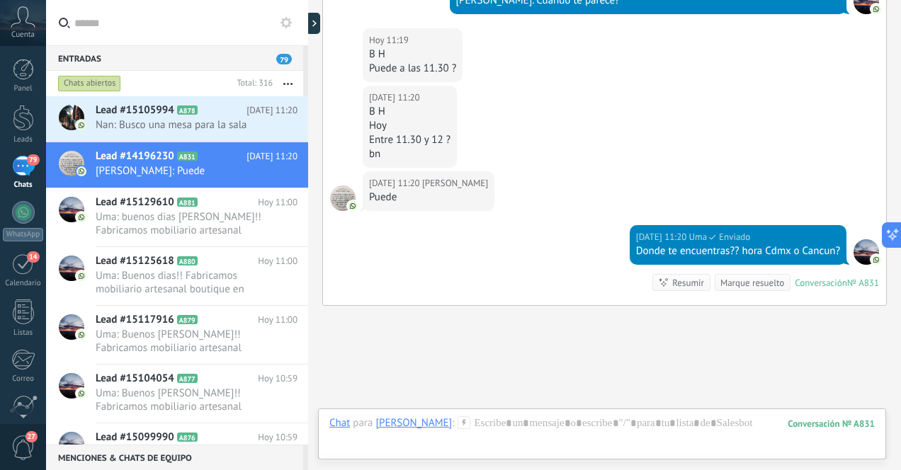
scroll to position [2535, 0]
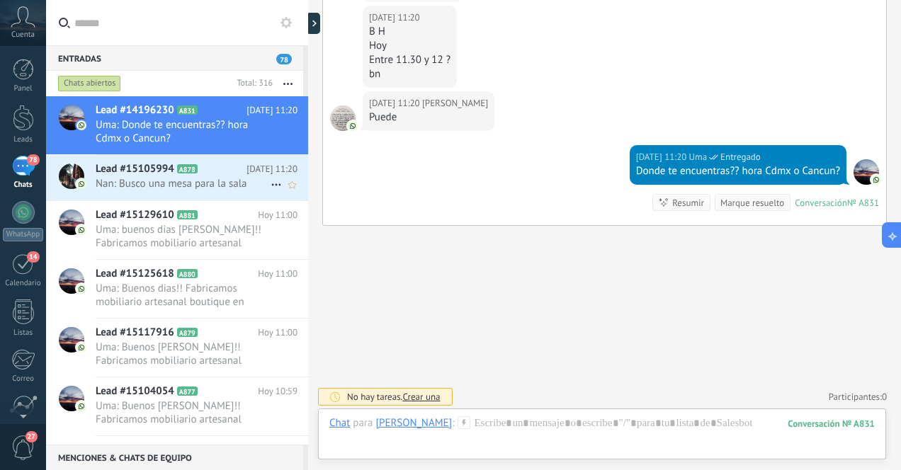
click at [226, 186] on span "Nan: Busco una mesa para la sala" at bounding box center [183, 183] width 175 height 13
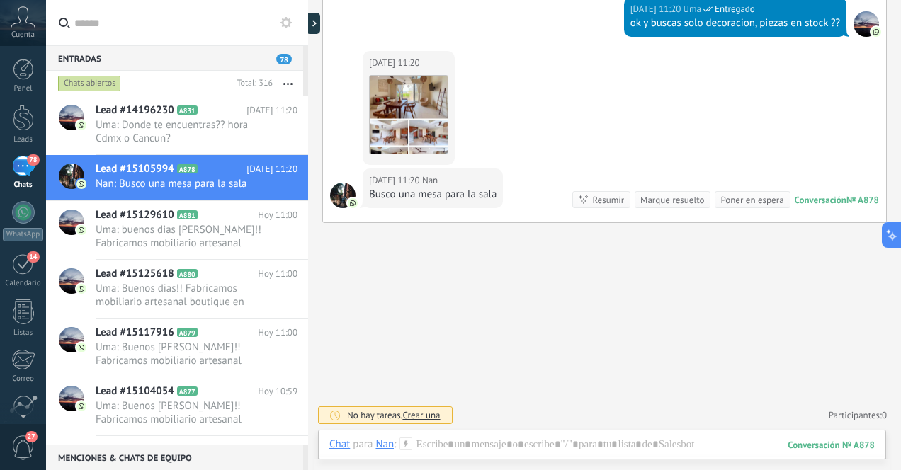
scroll to position [766, 0]
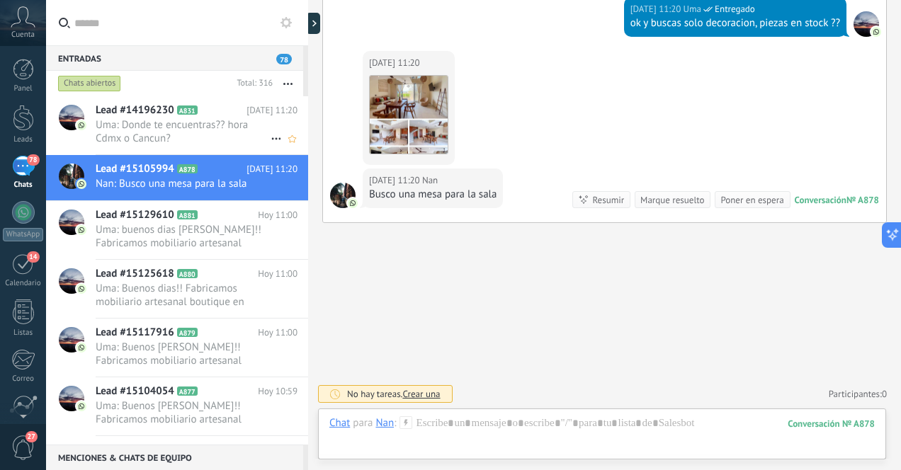
click at [186, 132] on span "Uma: Donde te encuentras?? hora Cdmx o Cancun?" at bounding box center [183, 131] width 175 height 27
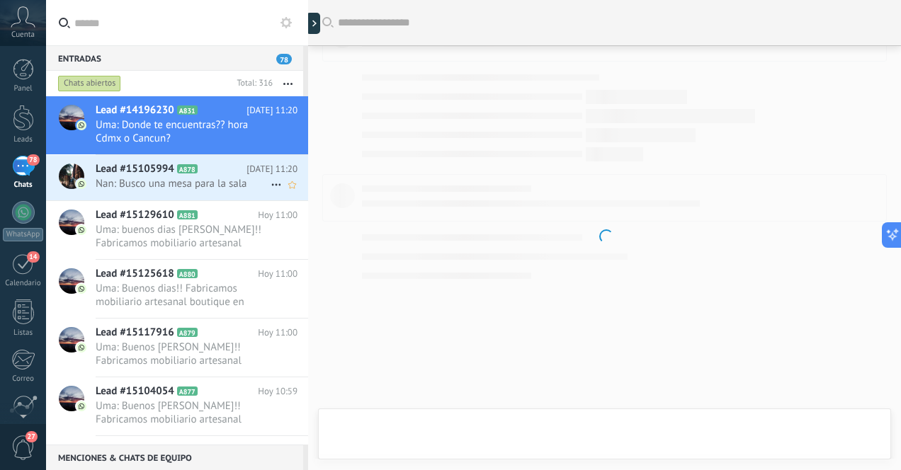
scroll to position [2483, 0]
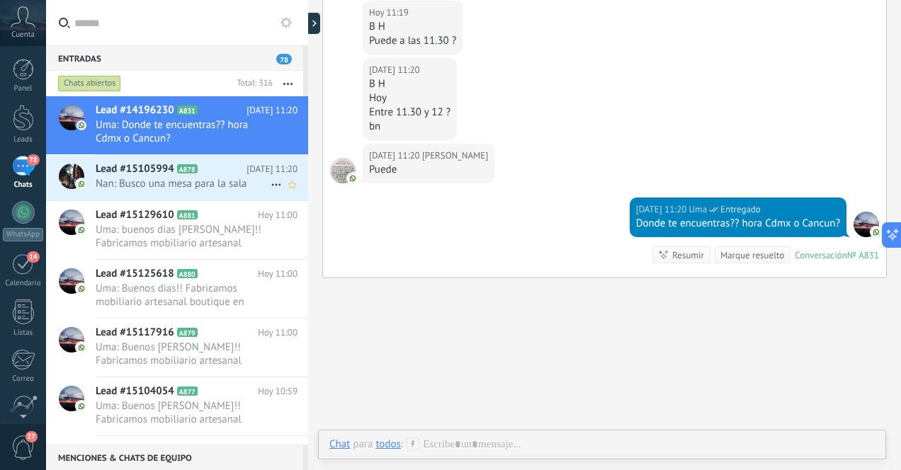
click at [221, 182] on span "Nan: Busco una mesa para la sala" at bounding box center [183, 183] width 175 height 13
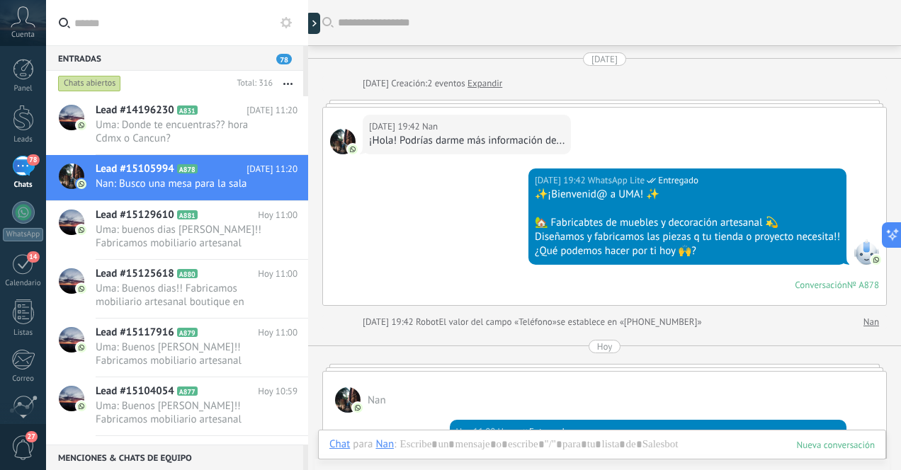
scroll to position [726, 0]
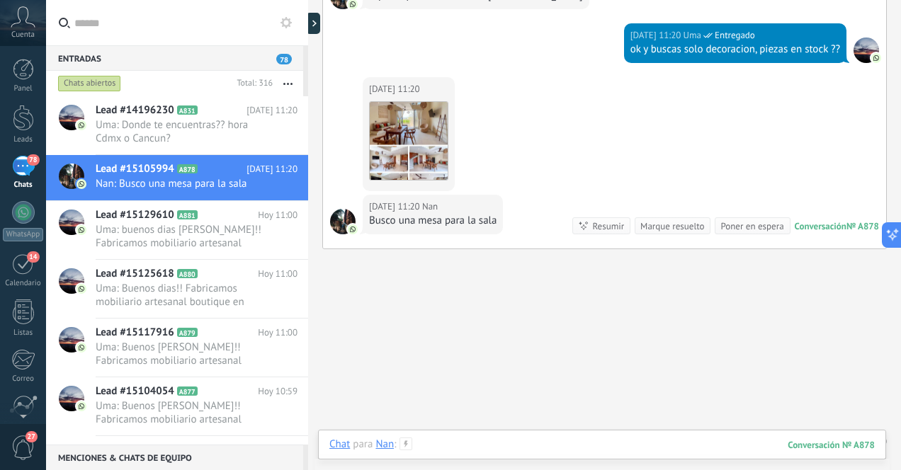
click at [567, 448] on div at bounding box center [601, 459] width 545 height 42
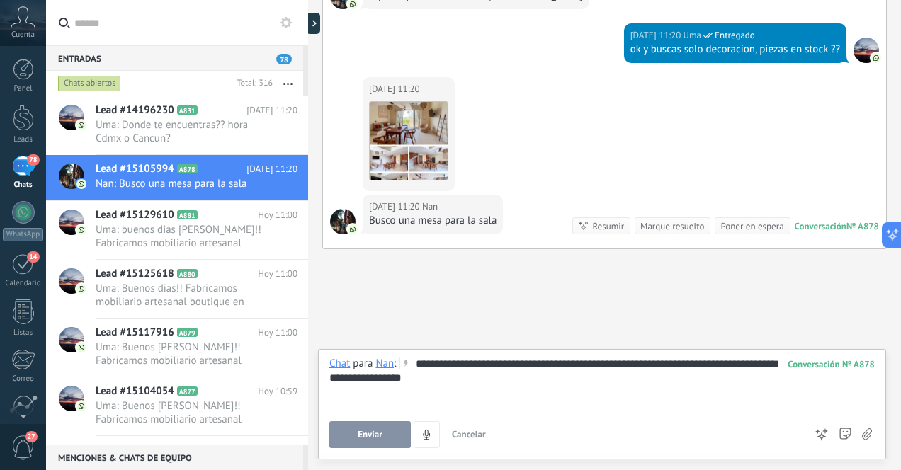
click at [375, 433] on span "Enviar" at bounding box center [370, 435] width 25 height 10
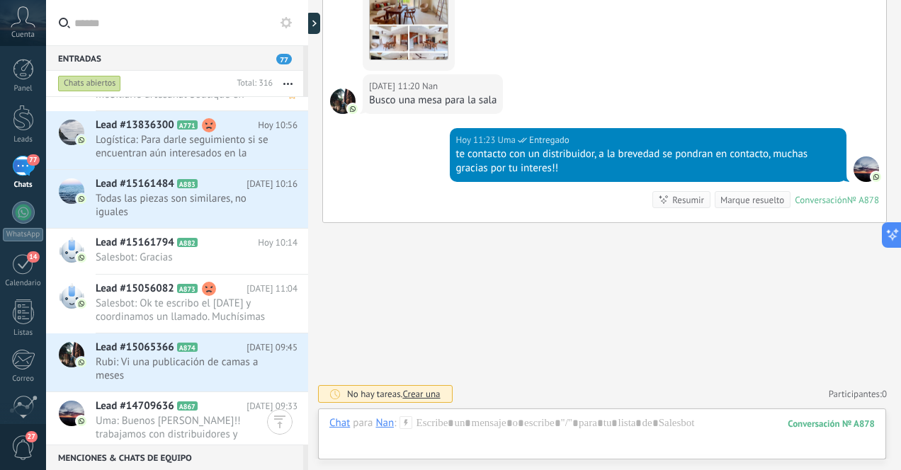
scroll to position [431, 0]
click at [239, 148] on span "Logística: Para darle seguimiento si se encuentran aún interesados en la cotiza…" at bounding box center [183, 145] width 175 height 27
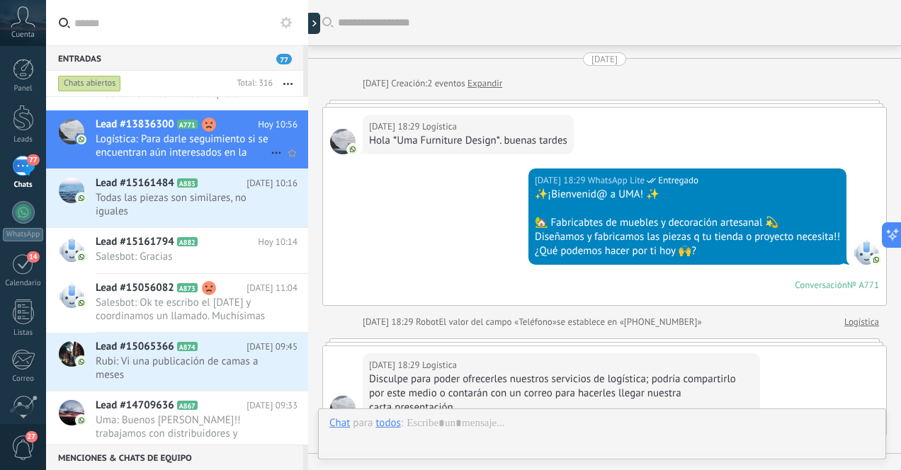
scroll to position [1453, 0]
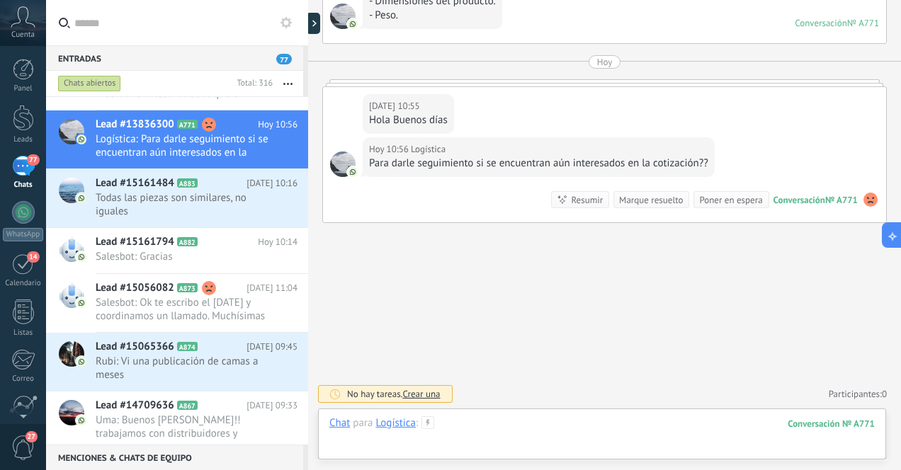
click at [539, 428] on div at bounding box center [601, 437] width 545 height 42
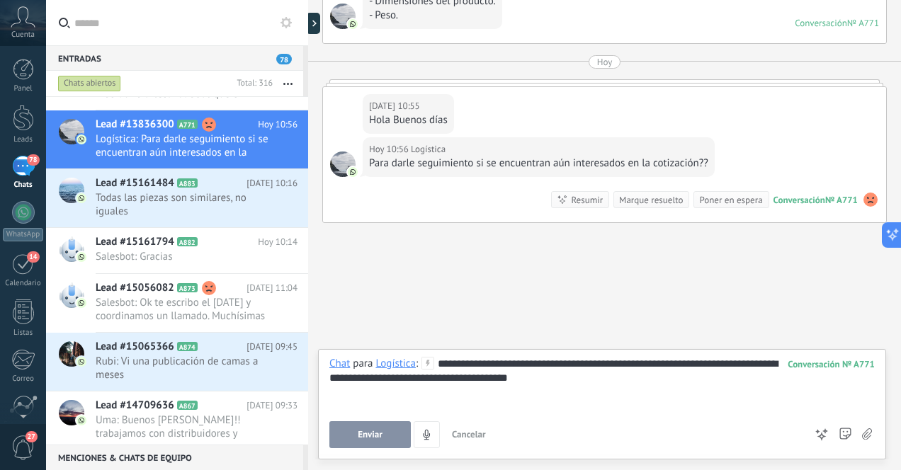
click at [366, 436] on span "Enviar" at bounding box center [370, 435] width 25 height 10
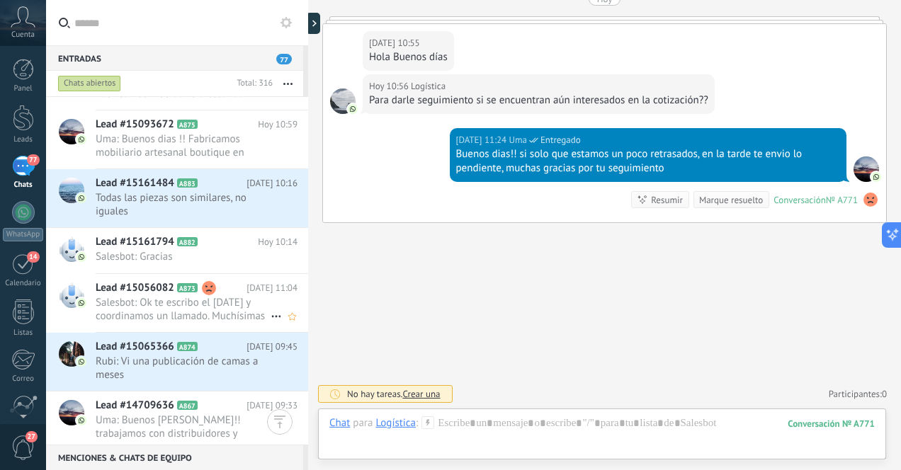
scroll to position [0, 0]
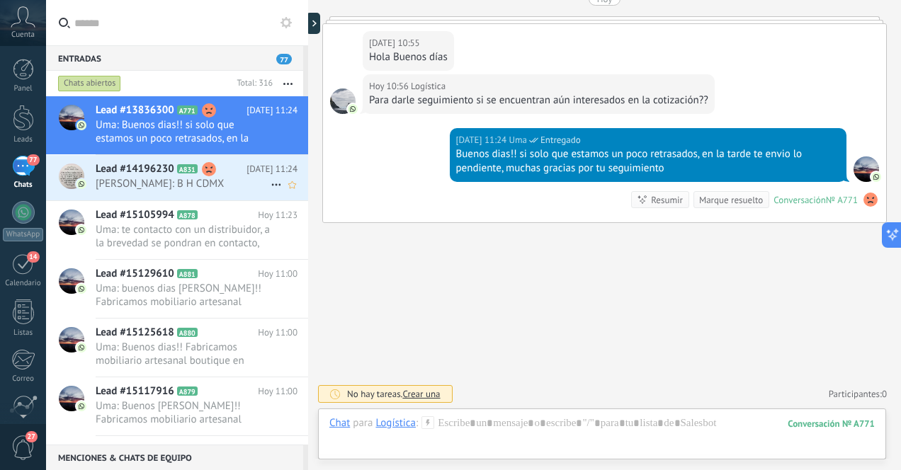
click at [254, 182] on span "[PERSON_NAME]: B H CDMX" at bounding box center [183, 183] width 175 height 13
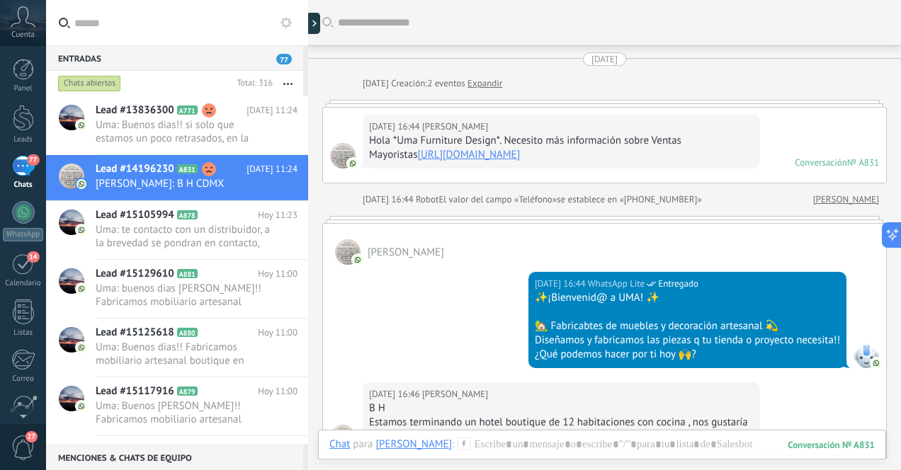
scroll to position [2530, 0]
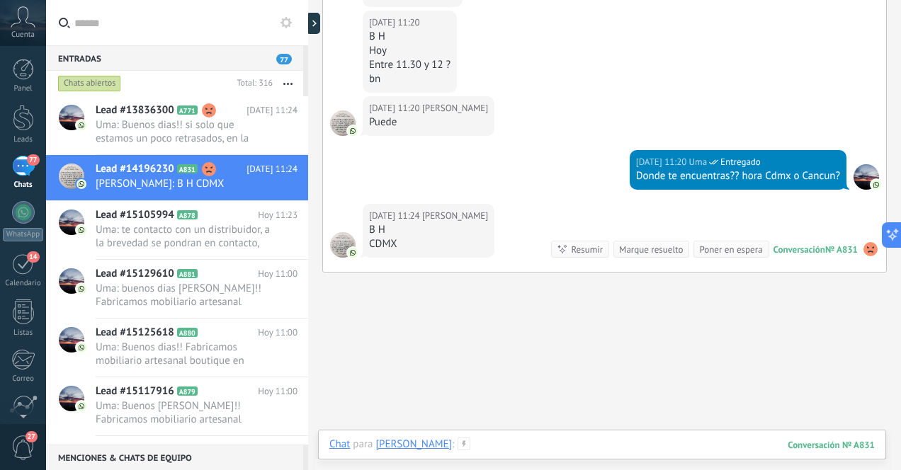
click at [597, 443] on div at bounding box center [601, 459] width 545 height 42
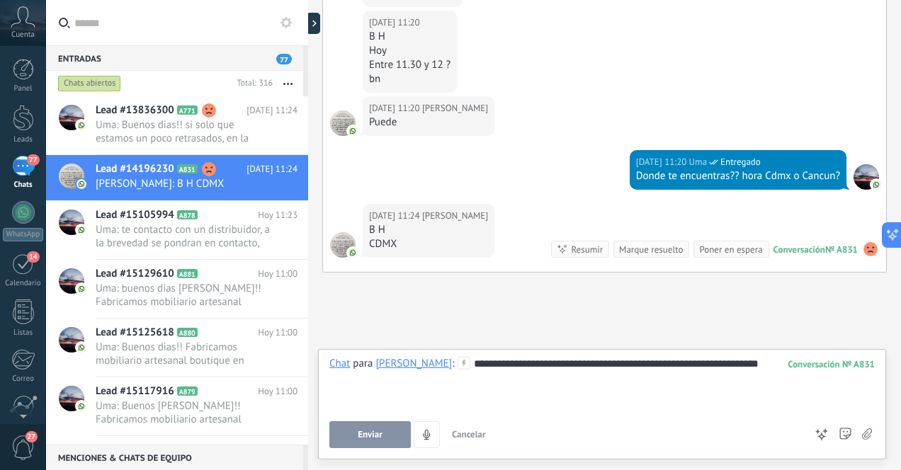
click at [362, 432] on span "Enviar" at bounding box center [370, 435] width 25 height 10
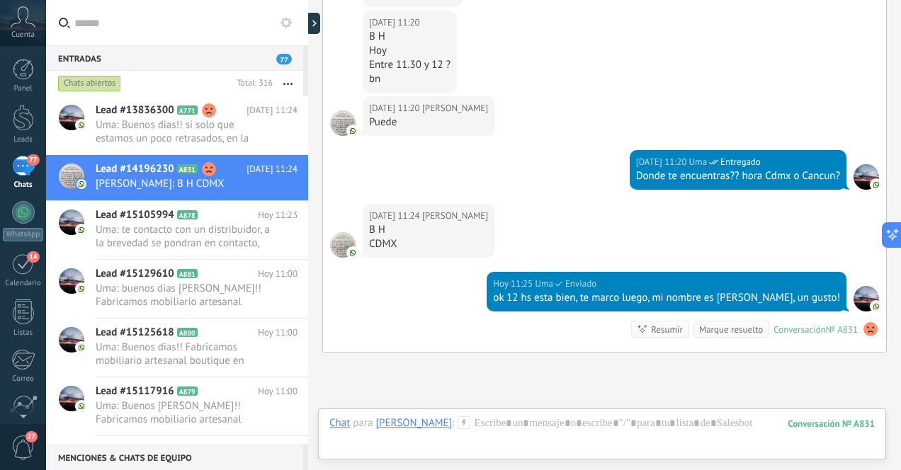
scroll to position [2657, 0]
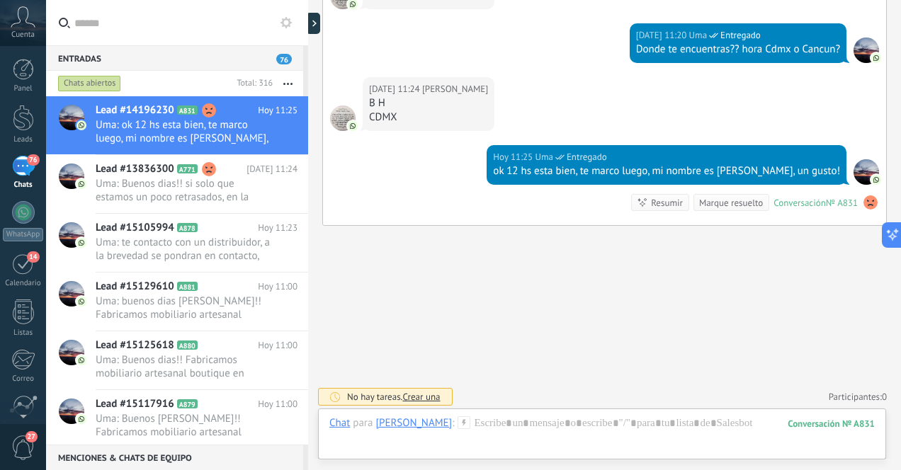
click at [22, 176] on div "76" at bounding box center [23, 166] width 23 height 21
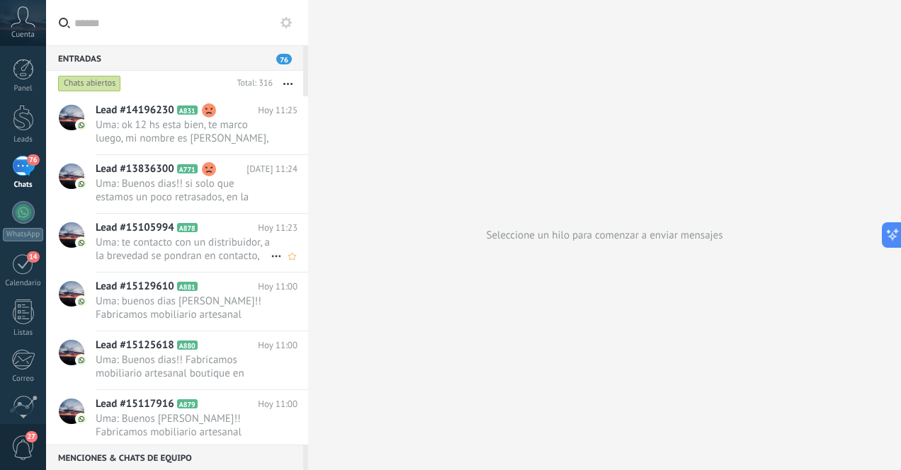
click at [164, 252] on span "Uma: te contacto con un distribuidor, a la brevedad se pondran en contacto, muc…" at bounding box center [183, 249] width 175 height 27
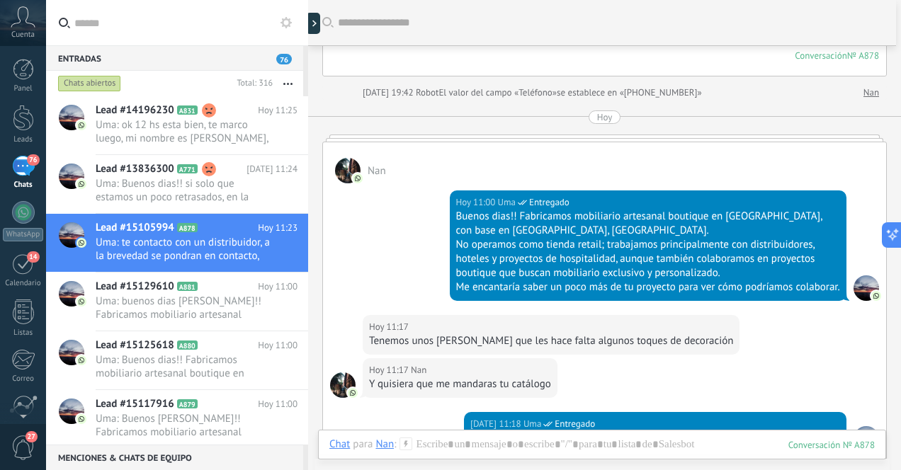
scroll to position [221, 0]
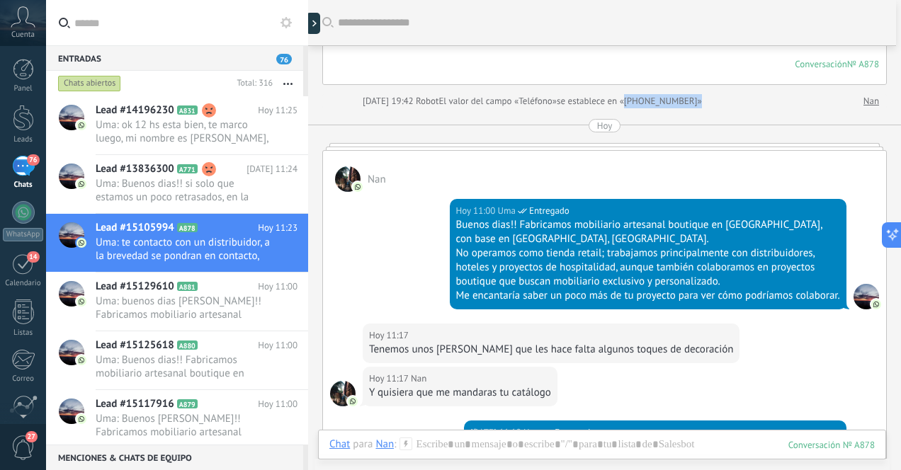
drag, startPoint x: 720, startPoint y: 99, endPoint x: 649, endPoint y: 102, distance: 71.6
click at [649, 102] on span "se establece en «[PHONE_NUMBER]»" at bounding box center [629, 101] width 145 height 14
copy span "[PHONE_NUMBER]»"
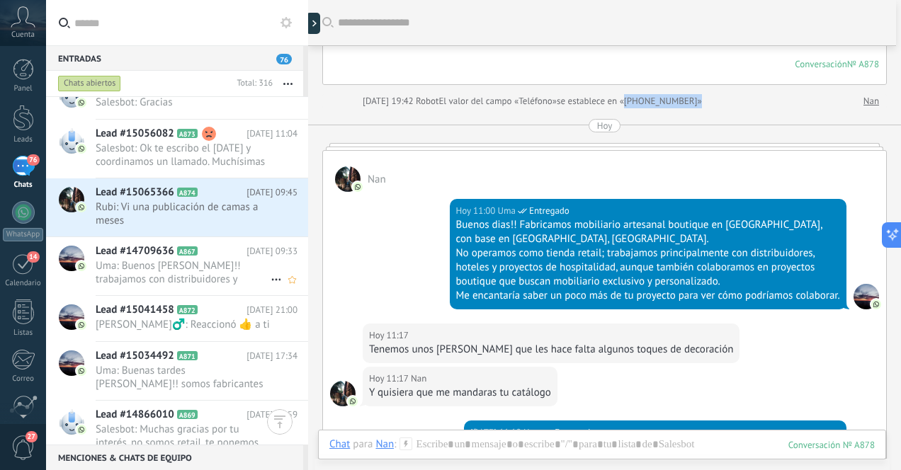
scroll to position [586, 0]
click at [229, 278] on span "Uma: Buenos [PERSON_NAME]!! trabajamos con distribuidores y proyectos que busca…" at bounding box center [183, 272] width 175 height 27
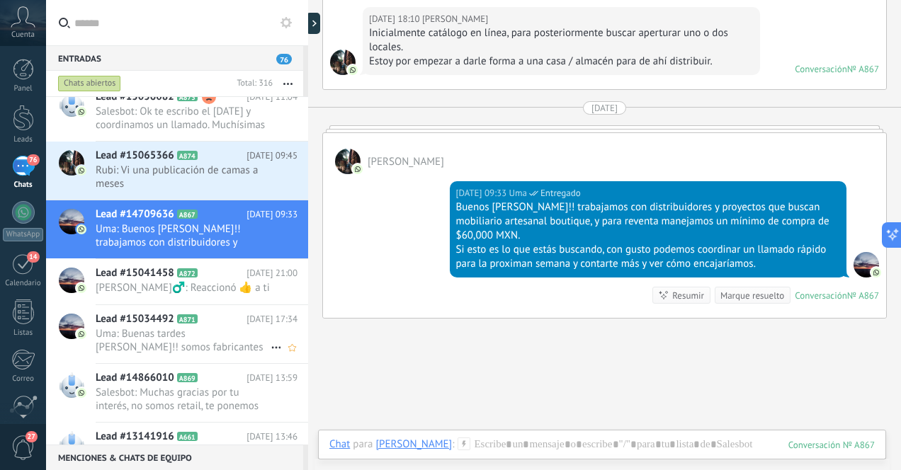
scroll to position [630, 0]
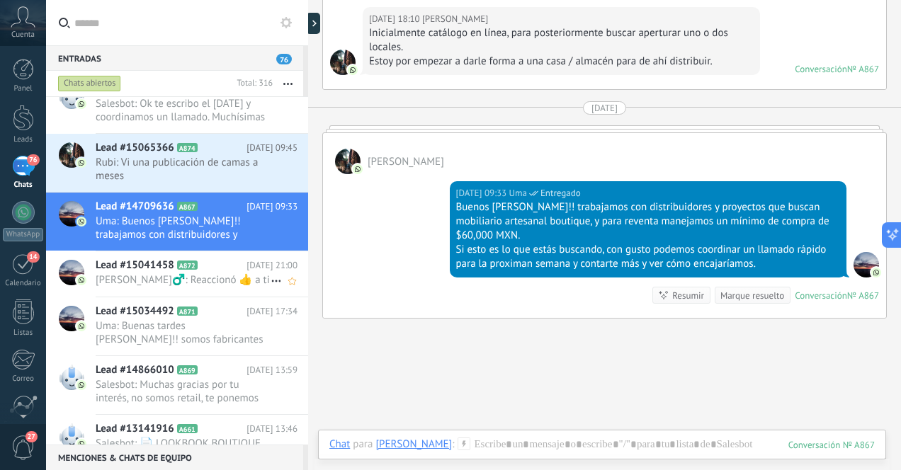
click at [226, 280] on span "[PERSON_NAME]♂️: Reaccionó 👍 a ti" at bounding box center [183, 279] width 175 height 13
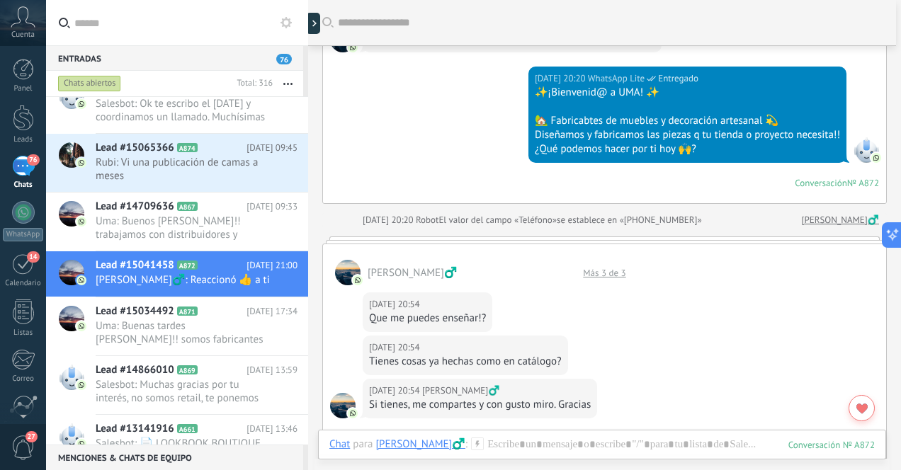
scroll to position [113, 0]
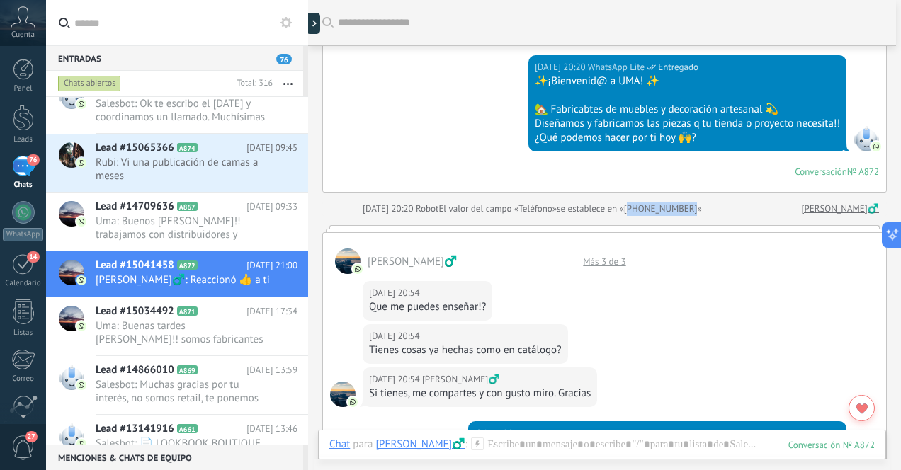
drag, startPoint x: 718, startPoint y: 207, endPoint x: 650, endPoint y: 208, distance: 68.0
click at [650, 208] on span "se establece en «[PHONE_NUMBER]»" at bounding box center [629, 209] width 145 height 14
copy span "5215580584737"
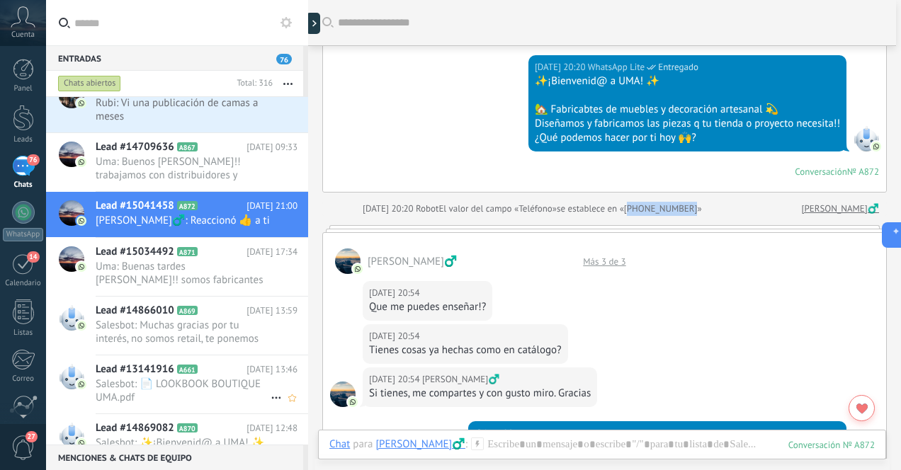
scroll to position [691, 0]
click at [242, 336] on span "Salesbot: Muchas gracias por tu interés, no somos retail, te ponemos en contact…" at bounding box center [183, 331] width 175 height 27
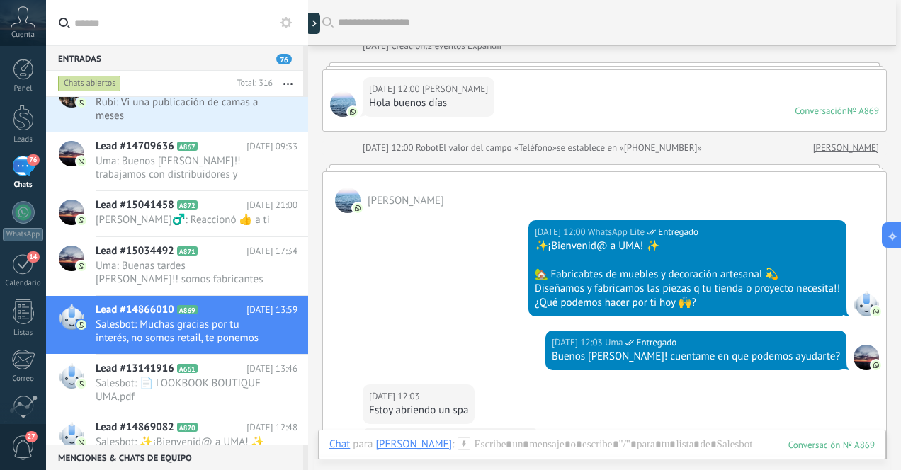
scroll to position [30, 0]
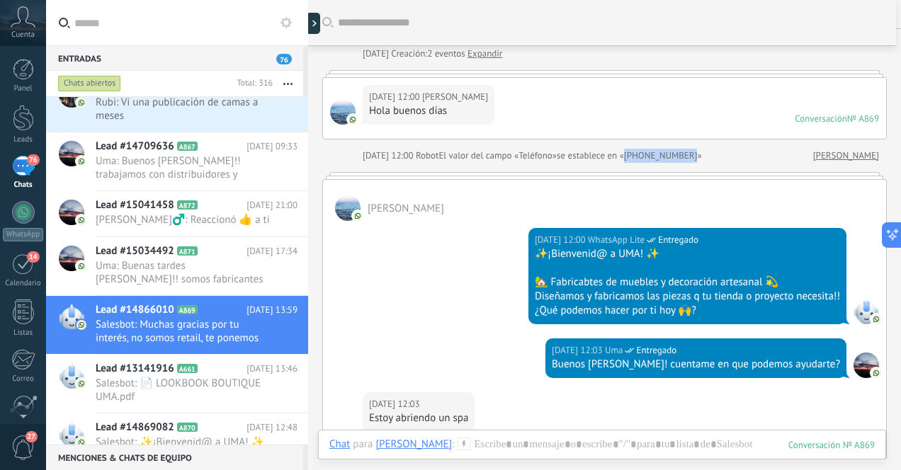
drag, startPoint x: 718, startPoint y: 156, endPoint x: 648, endPoint y: 155, distance: 69.4
click at [648, 155] on span "se establece en «[PHONE_NUMBER]»" at bounding box center [629, 156] width 145 height 14
copy span "[PHONE_NUMBER]"
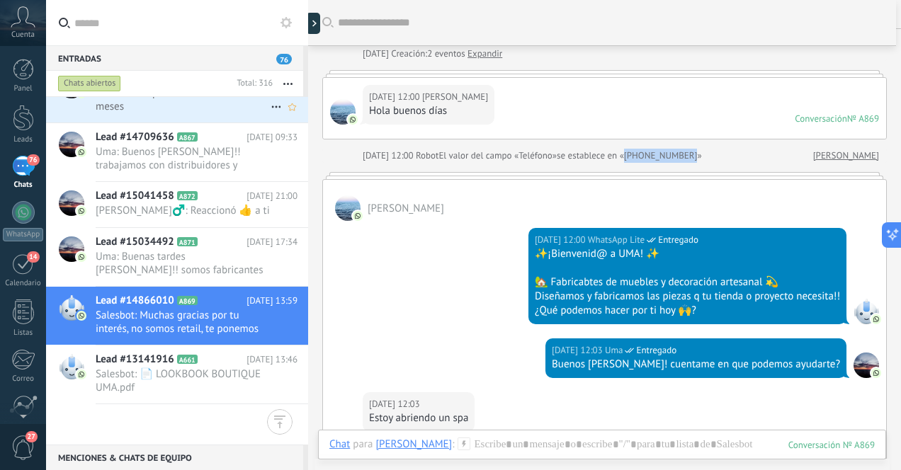
scroll to position [0, 0]
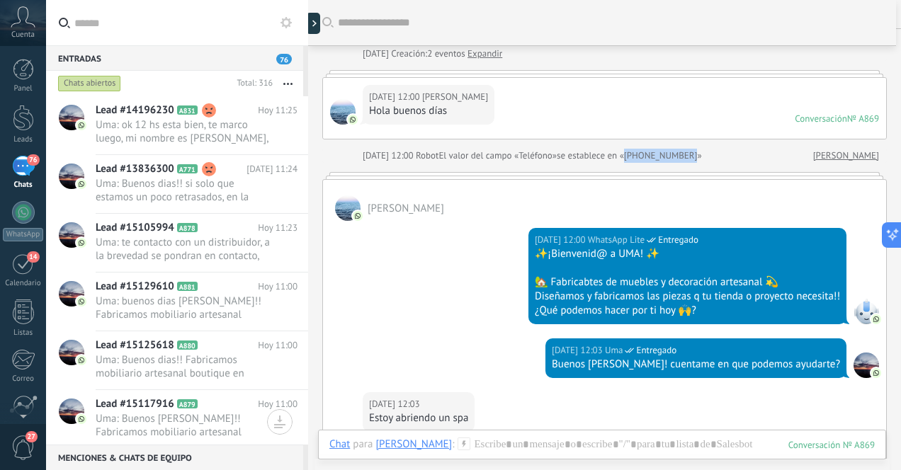
click at [19, 165] on div "76" at bounding box center [23, 166] width 23 height 21
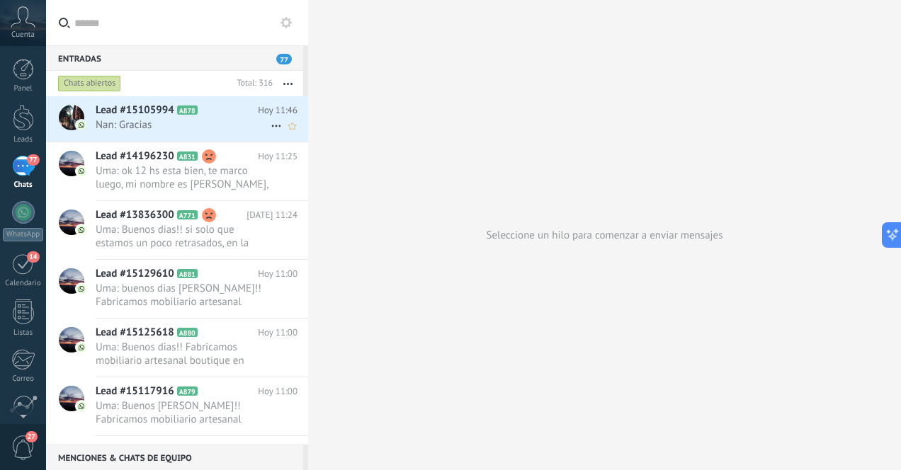
click at [156, 131] on span "Nan: Gracias" at bounding box center [183, 124] width 175 height 13
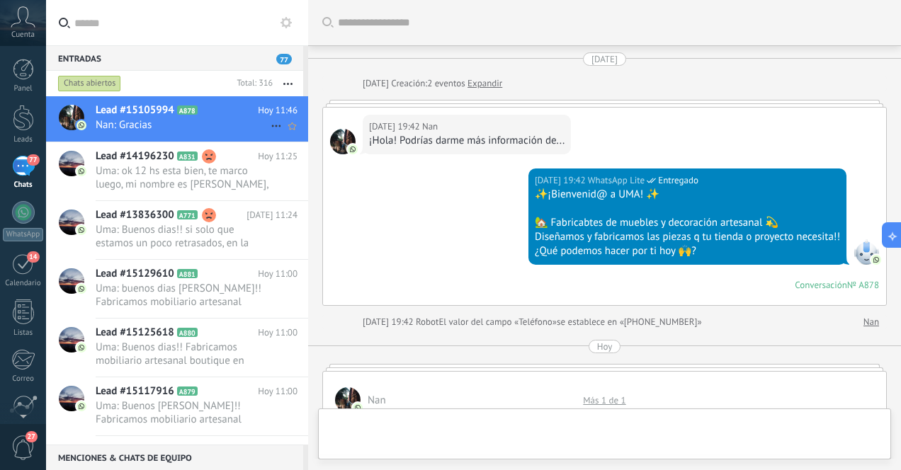
scroll to position [792, 0]
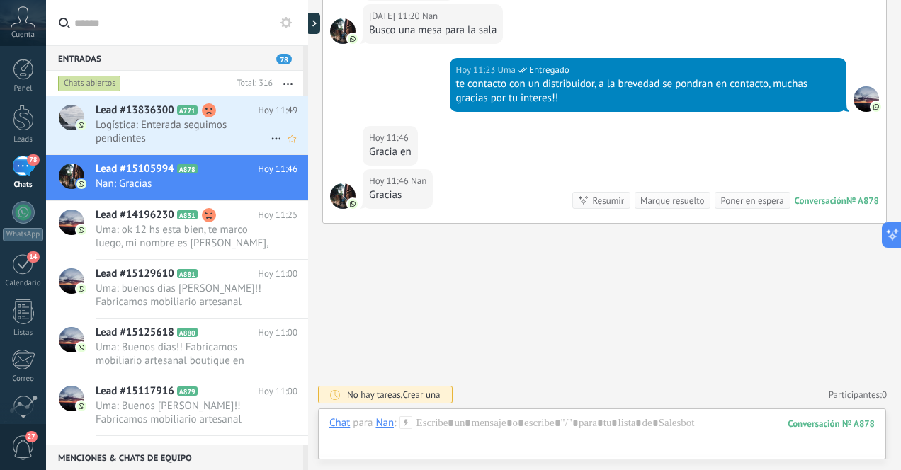
click at [147, 138] on span "Logística: Enterada seguimos pendientes" at bounding box center [183, 131] width 175 height 27
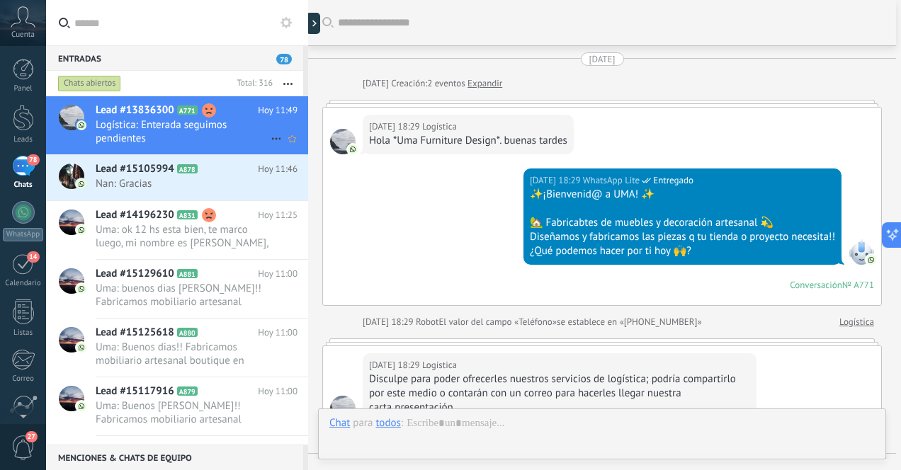
scroll to position [1544, 0]
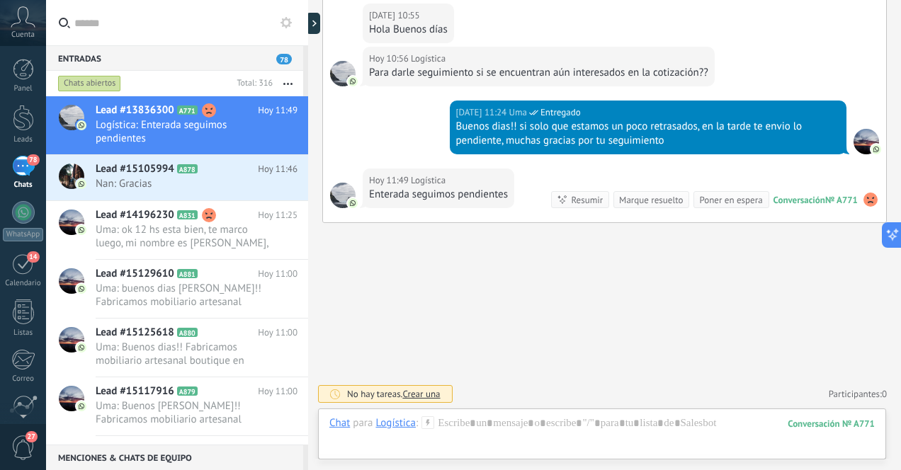
click at [22, 169] on div "78" at bounding box center [23, 166] width 23 height 21
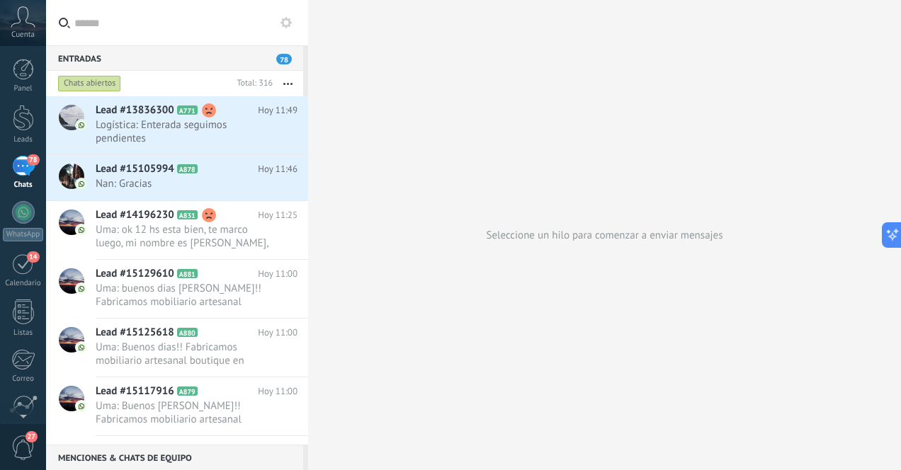
click at [24, 171] on div "78" at bounding box center [23, 166] width 23 height 21
click at [235, 239] on span "Uma: ok 12 hs esta bien, te marco luego, mi nombre es [PERSON_NAME], un gusto!" at bounding box center [183, 236] width 175 height 27
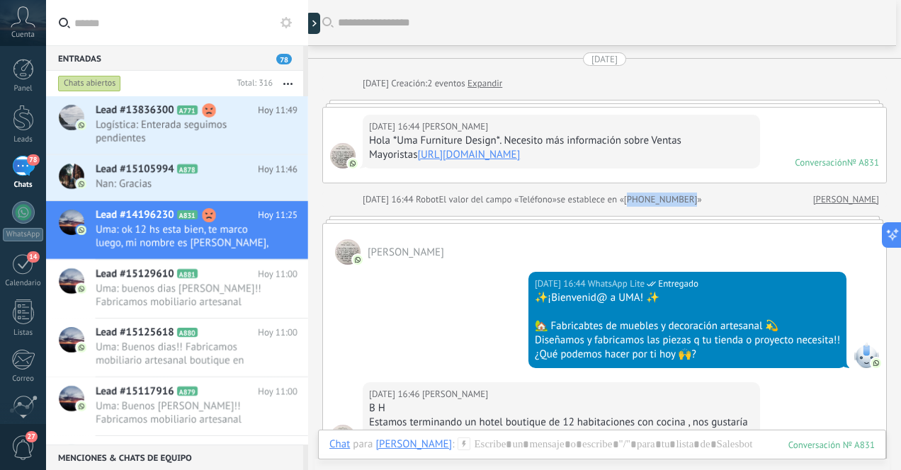
click at [650, 199] on span "se establece en «[PHONE_NUMBER]»" at bounding box center [629, 200] width 145 height 14
drag, startPoint x: 717, startPoint y: 200, endPoint x: 647, endPoint y: 198, distance: 69.4
click at [647, 198] on span "se establece en «[PHONE_NUMBER]»" at bounding box center [629, 200] width 145 height 14
copy span "+5215559893463"
click at [674, 249] on div "[PERSON_NAME]" at bounding box center [604, 244] width 563 height 41
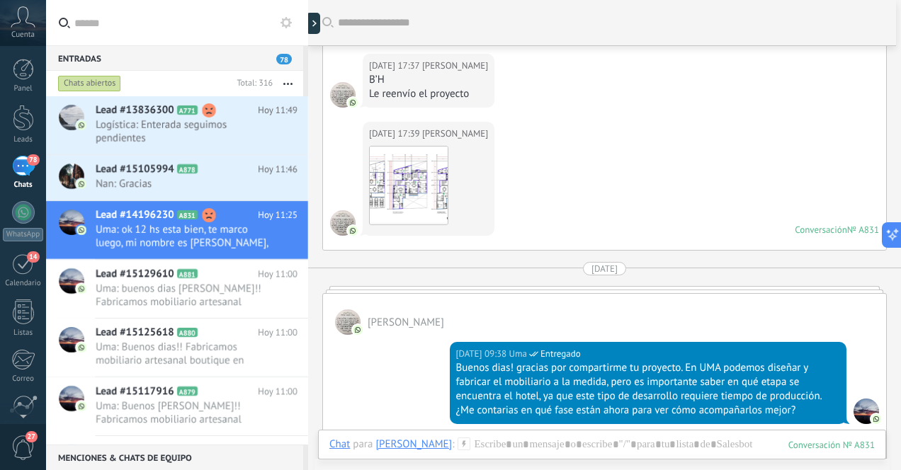
scroll to position [1062, 0]
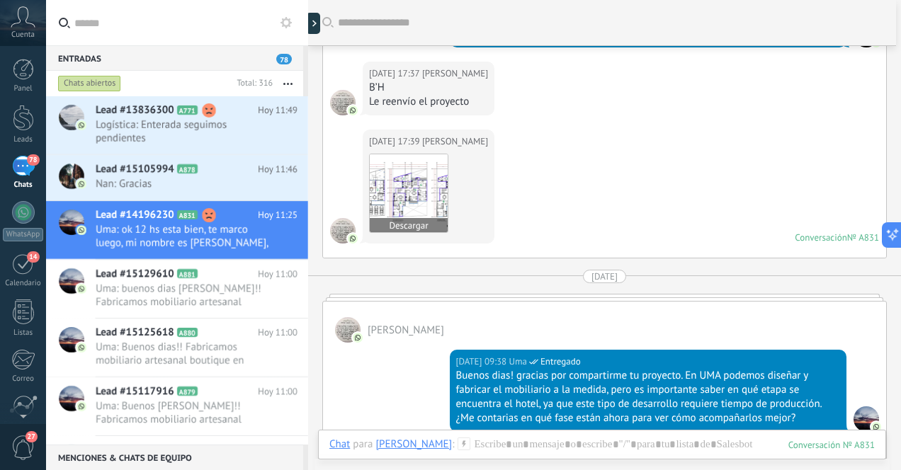
click at [418, 176] on img at bounding box center [409, 193] width 78 height 78
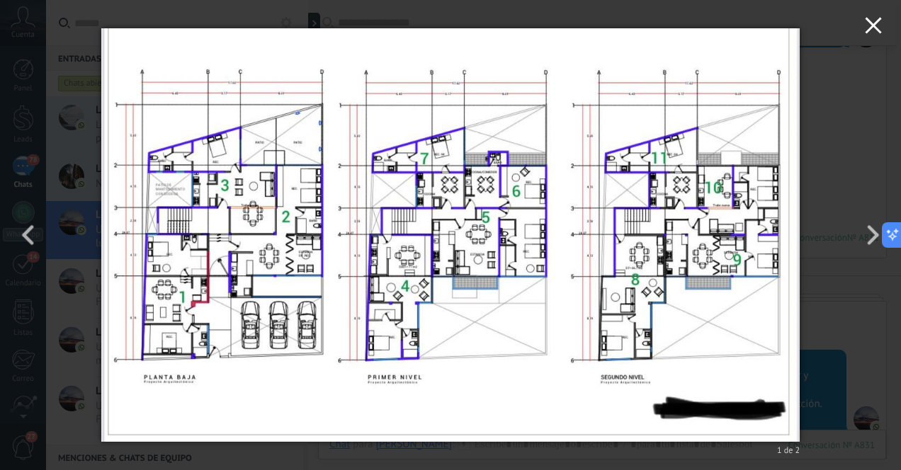
click at [874, 25] on use "button" at bounding box center [873, 25] width 16 height 16
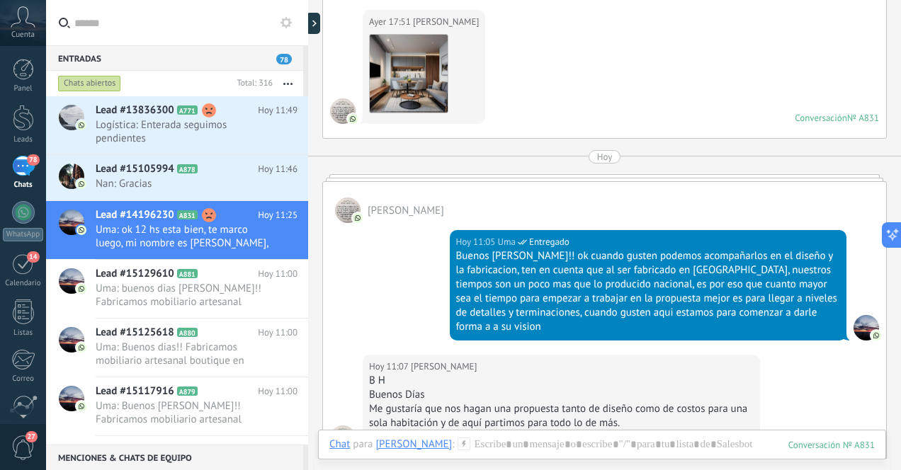
scroll to position [1835, 0]
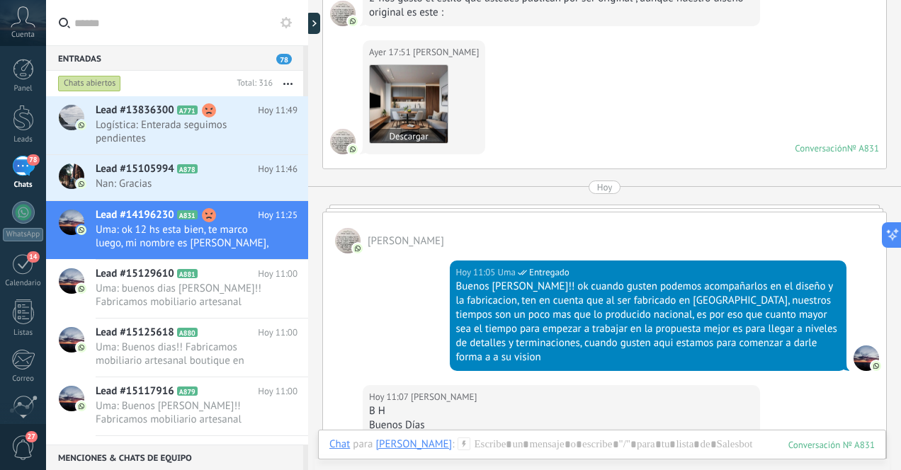
click at [409, 95] on img at bounding box center [409, 104] width 78 height 78
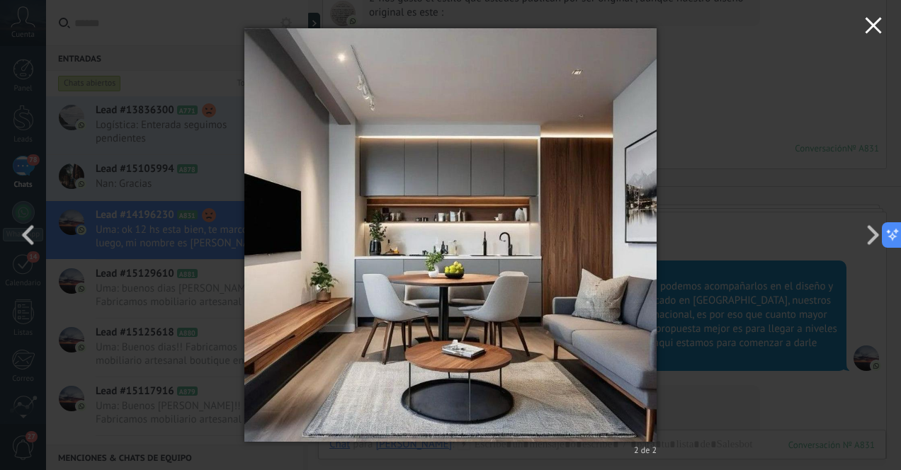
click at [875, 28] on use "button" at bounding box center [873, 25] width 16 height 16
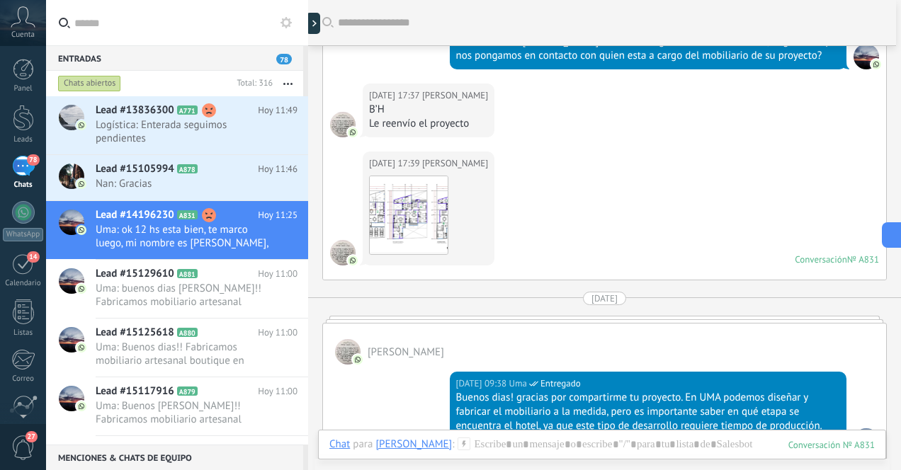
scroll to position [1037, 0]
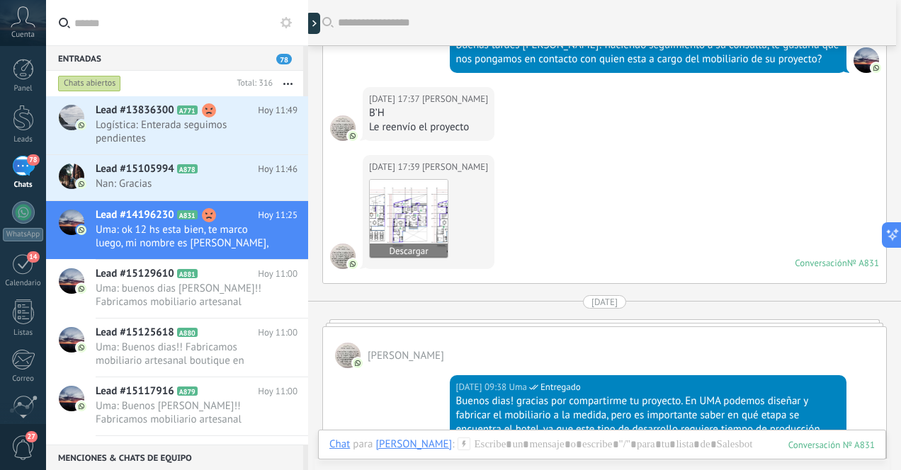
click at [416, 192] on img at bounding box center [409, 219] width 78 height 78
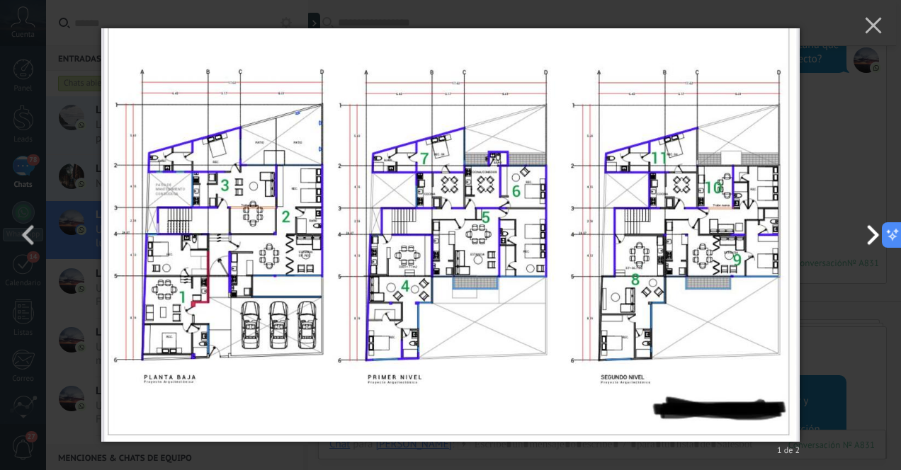
click at [873, 235] on button "button" at bounding box center [869, 235] width 64 height 78
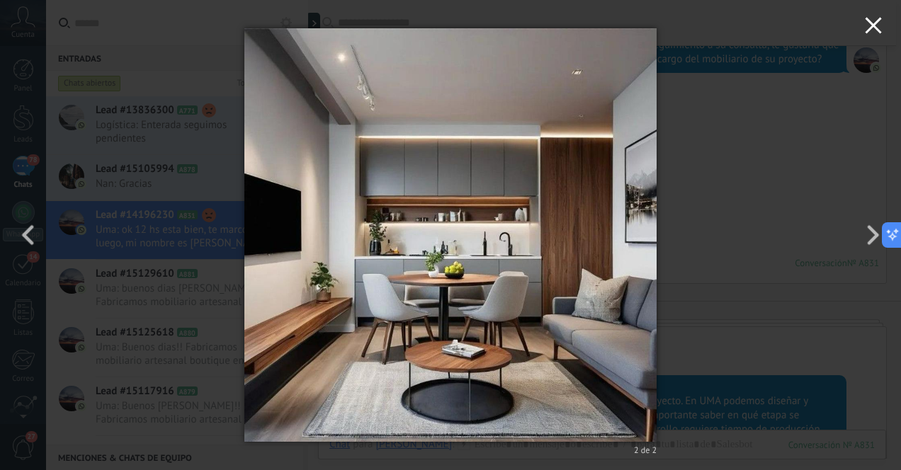
click at [875, 28] on use "button" at bounding box center [873, 25] width 16 height 16
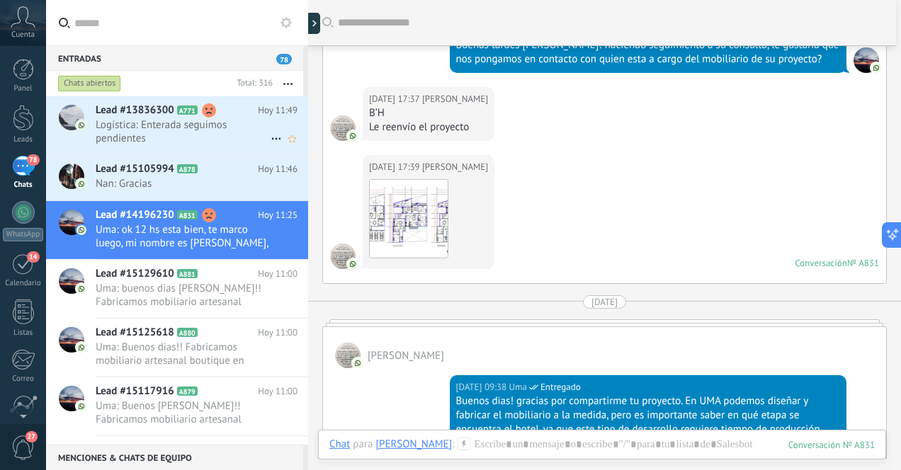
click at [127, 133] on span "Logística: Enterada seguimos pendientes" at bounding box center [183, 131] width 175 height 27
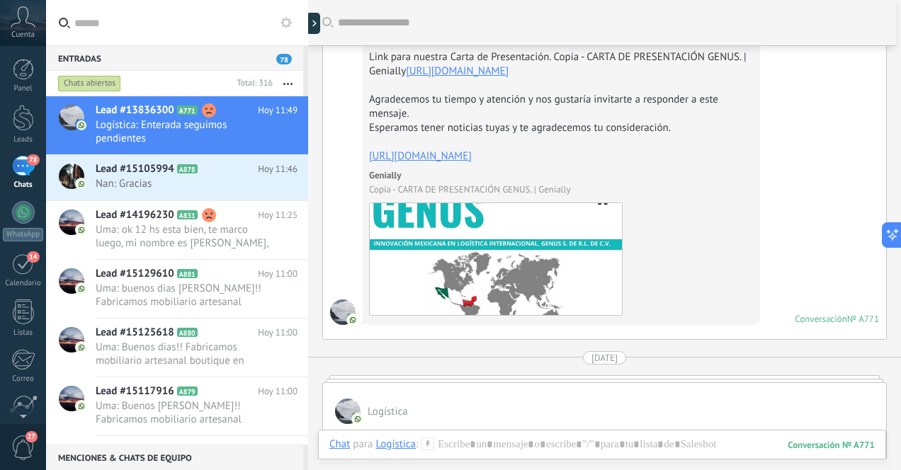
click at [29, 176] on div "78" at bounding box center [23, 166] width 23 height 21
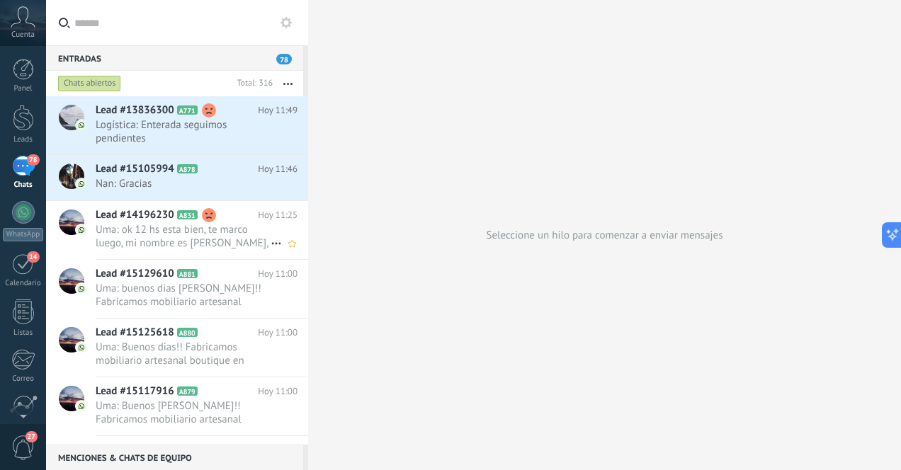
click at [164, 240] on span "Uma: ok 12 hs esta bien, te marco luego, mi nombre es [PERSON_NAME], un gusto!" at bounding box center [183, 236] width 175 height 27
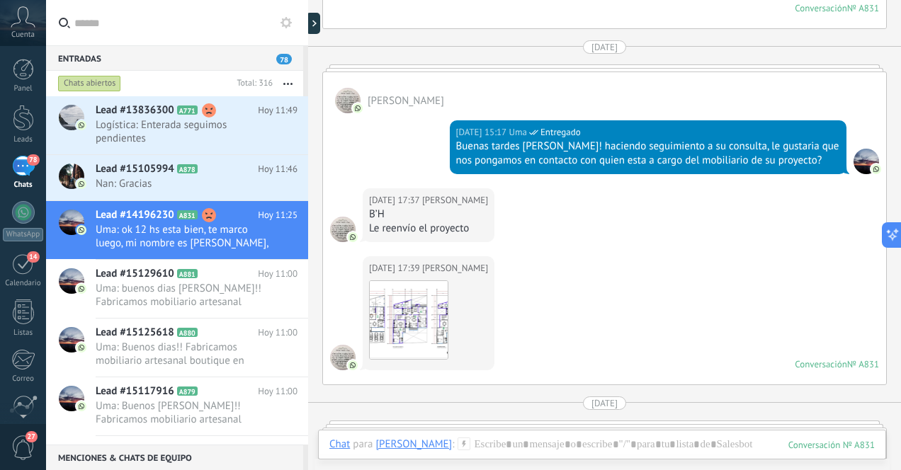
scroll to position [931, 0]
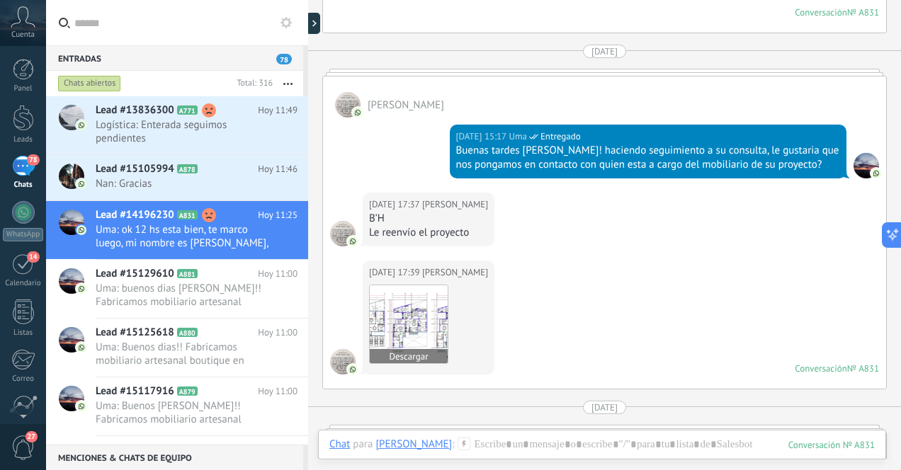
click at [404, 313] on img at bounding box center [409, 324] width 78 height 78
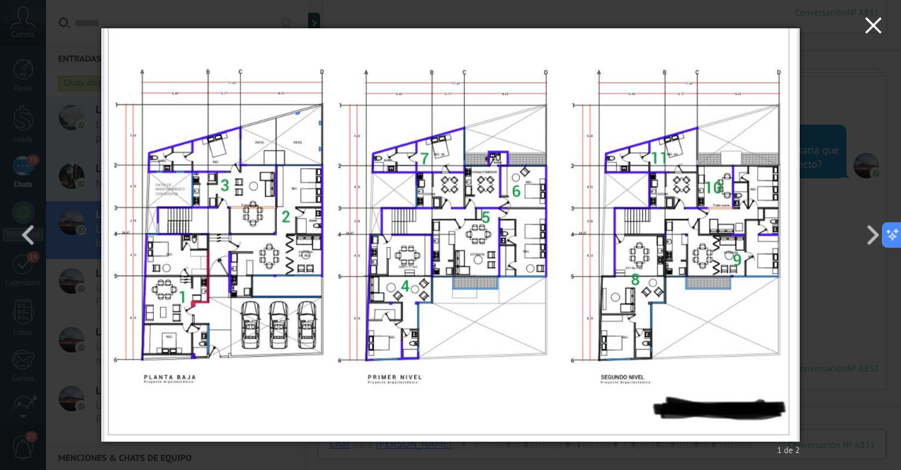
click at [875, 28] on use "button" at bounding box center [873, 25] width 16 height 16
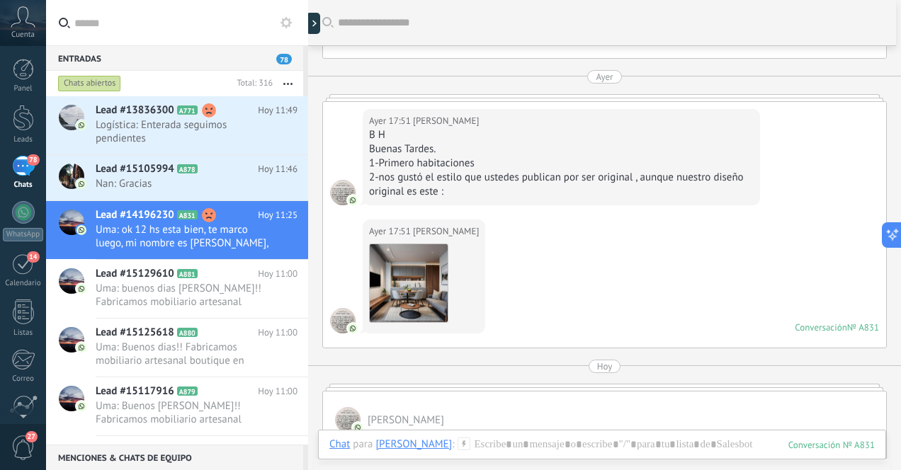
scroll to position [1648, 0]
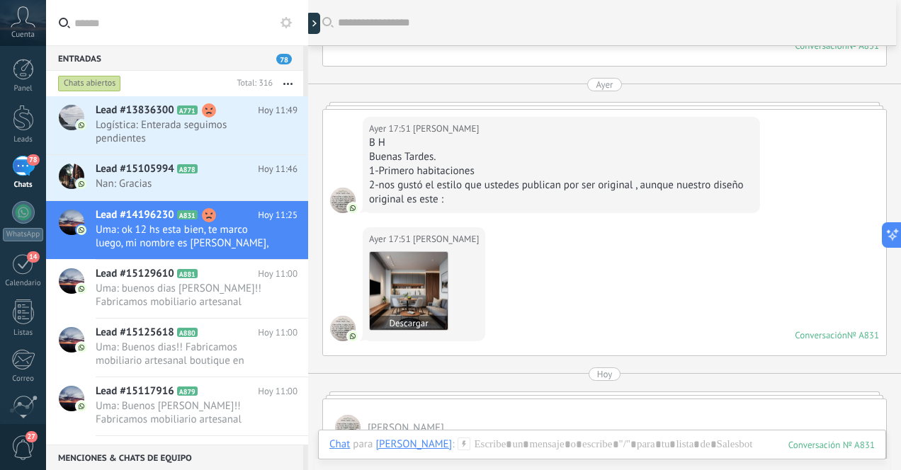
click at [412, 272] on img at bounding box center [409, 291] width 78 height 78
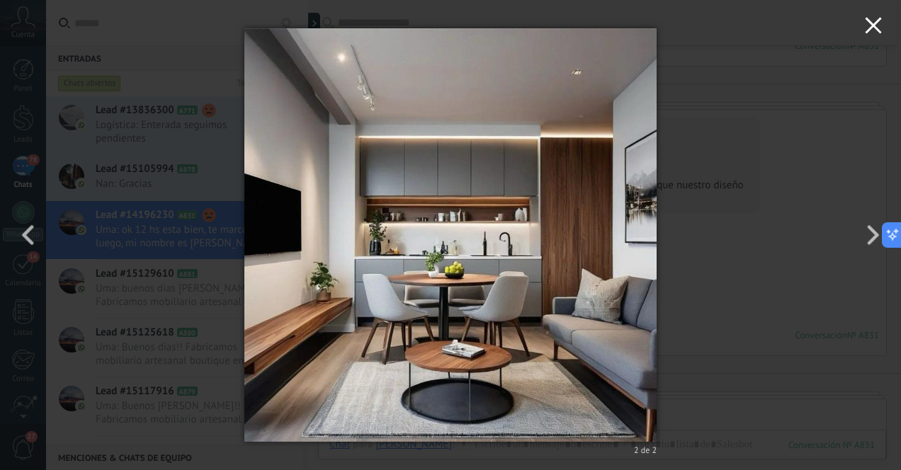
click at [878, 29] on use "button" at bounding box center [873, 25] width 16 height 16
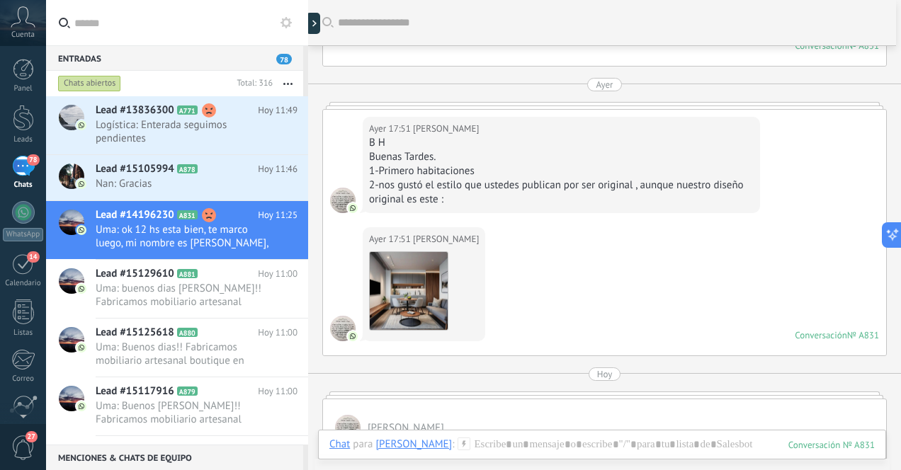
click at [23, 162] on div "78" at bounding box center [23, 166] width 23 height 21
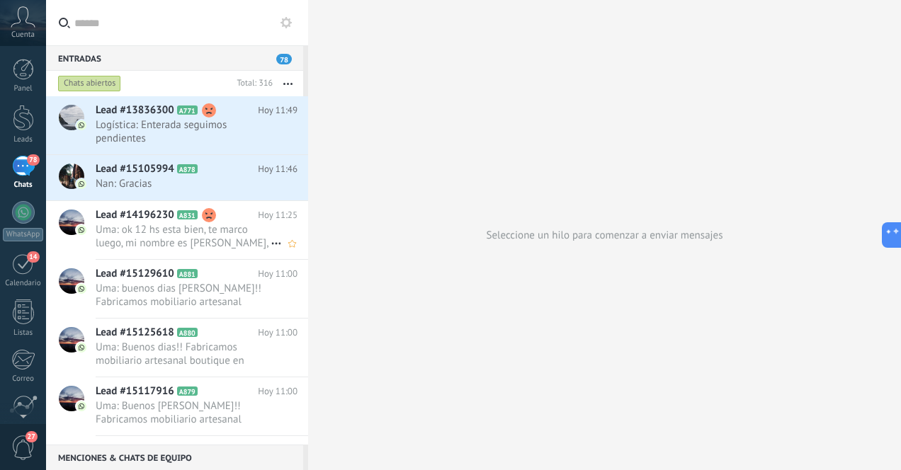
click at [205, 239] on span "Uma: ok 12 hs esta bien, te marco luego, mi nombre es [PERSON_NAME], un gusto!" at bounding box center [183, 236] width 175 height 27
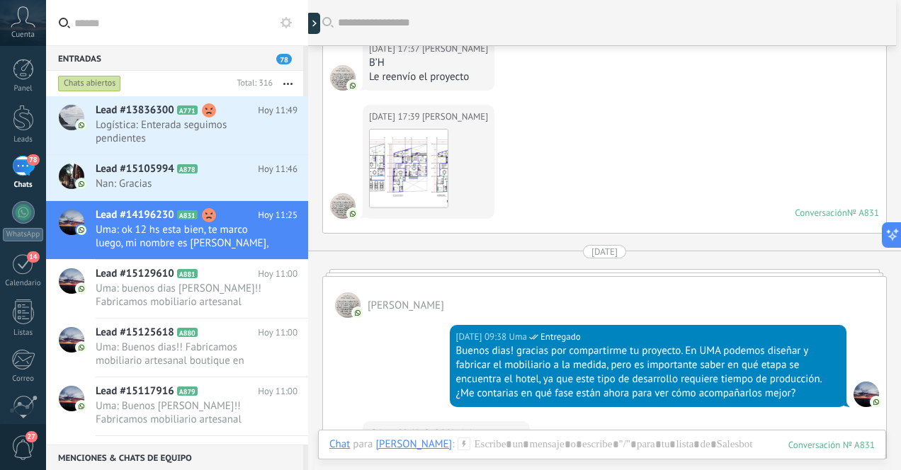
scroll to position [1083, 0]
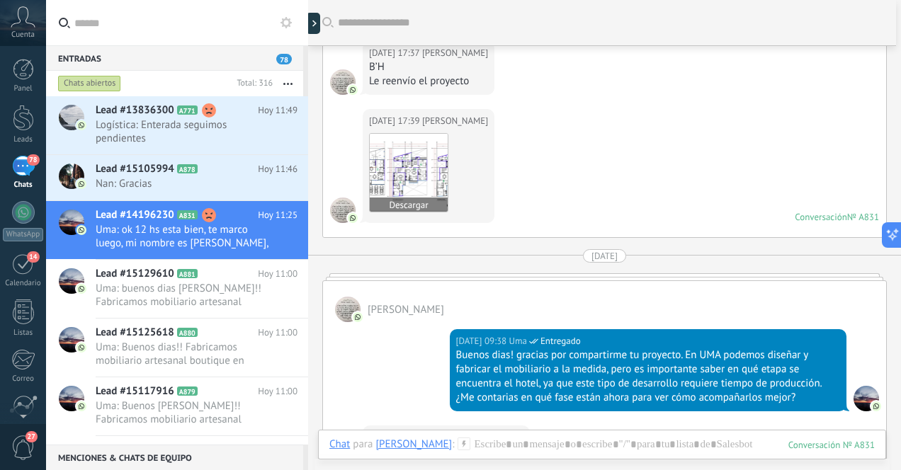
click at [412, 154] on img at bounding box center [409, 173] width 78 height 78
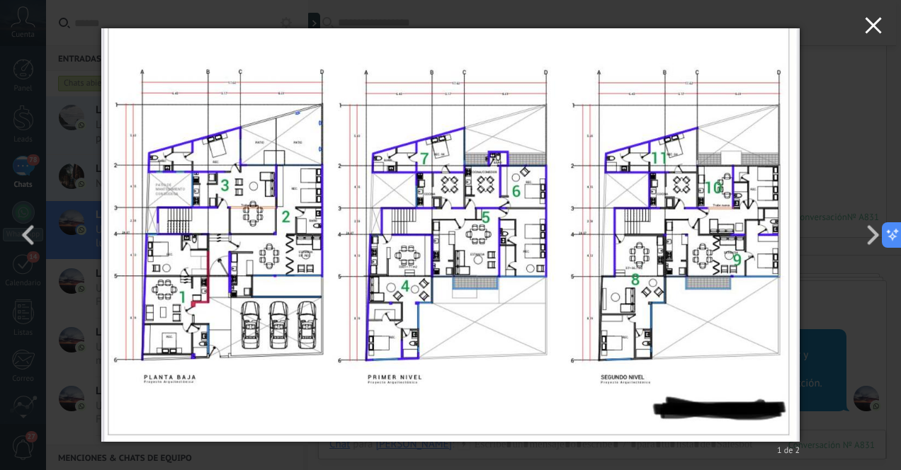
click at [874, 28] on use "button" at bounding box center [873, 25] width 16 height 16
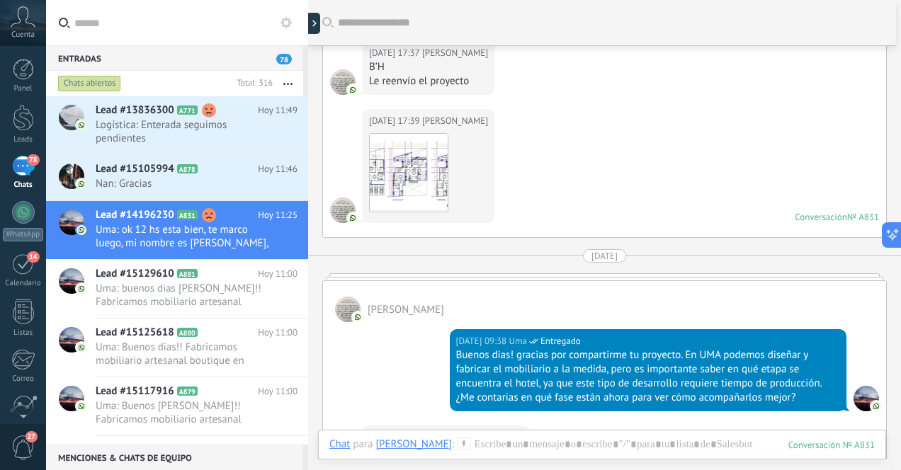
click at [22, 169] on div "78" at bounding box center [23, 166] width 23 height 21
